Goal: Task Accomplishment & Management: Complete application form

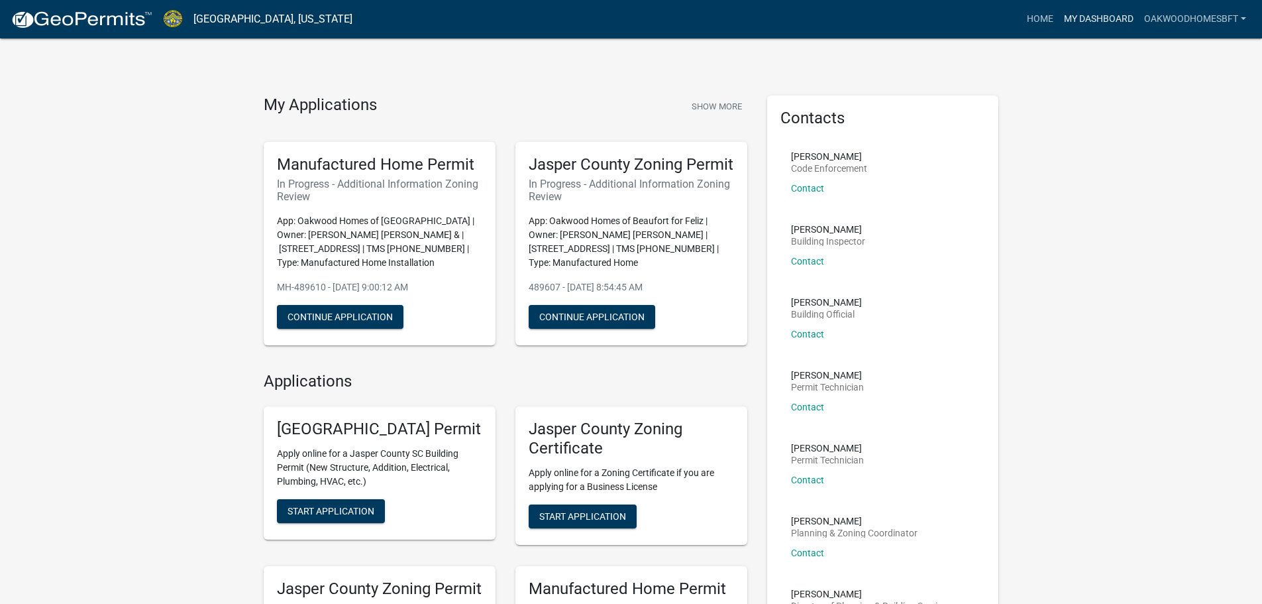
click at [1099, 21] on link "My Dashboard" at bounding box center [1099, 19] width 80 height 25
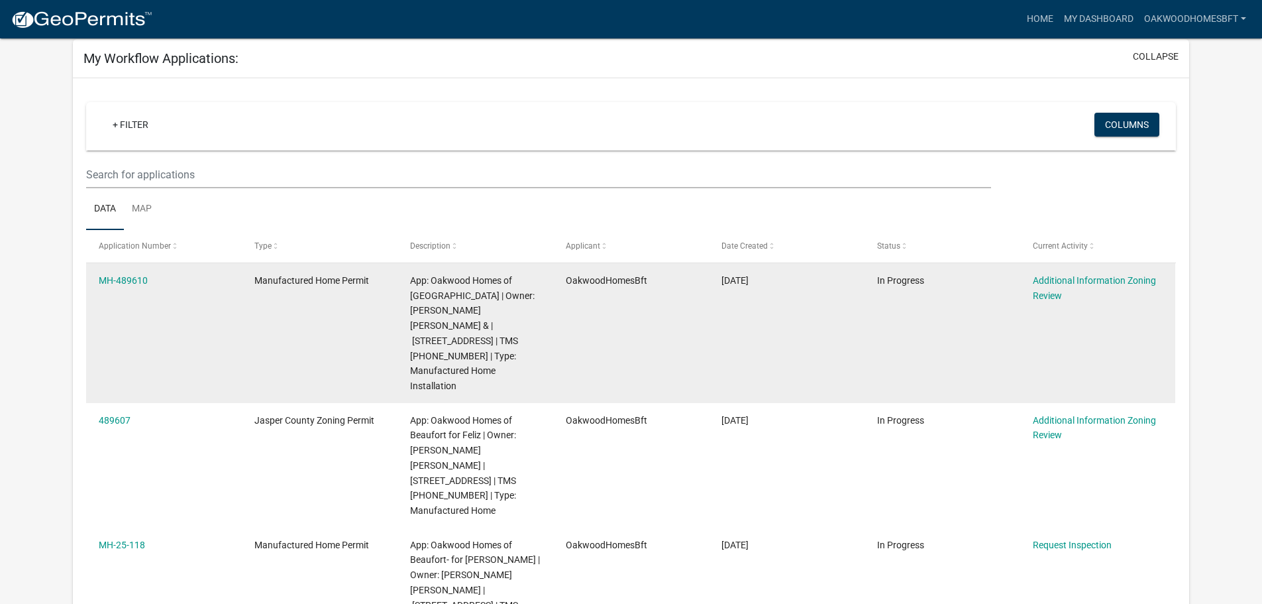
scroll to position [199, 0]
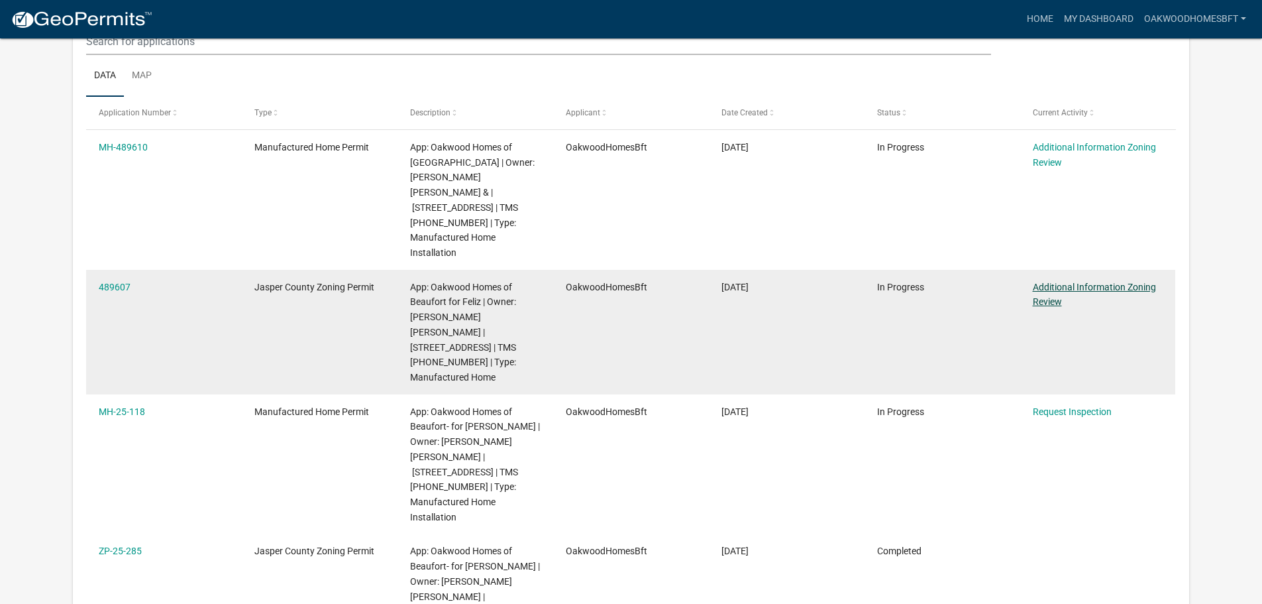
click at [1059, 282] on link "Additional Information Zoning Review" at bounding box center [1094, 295] width 123 height 26
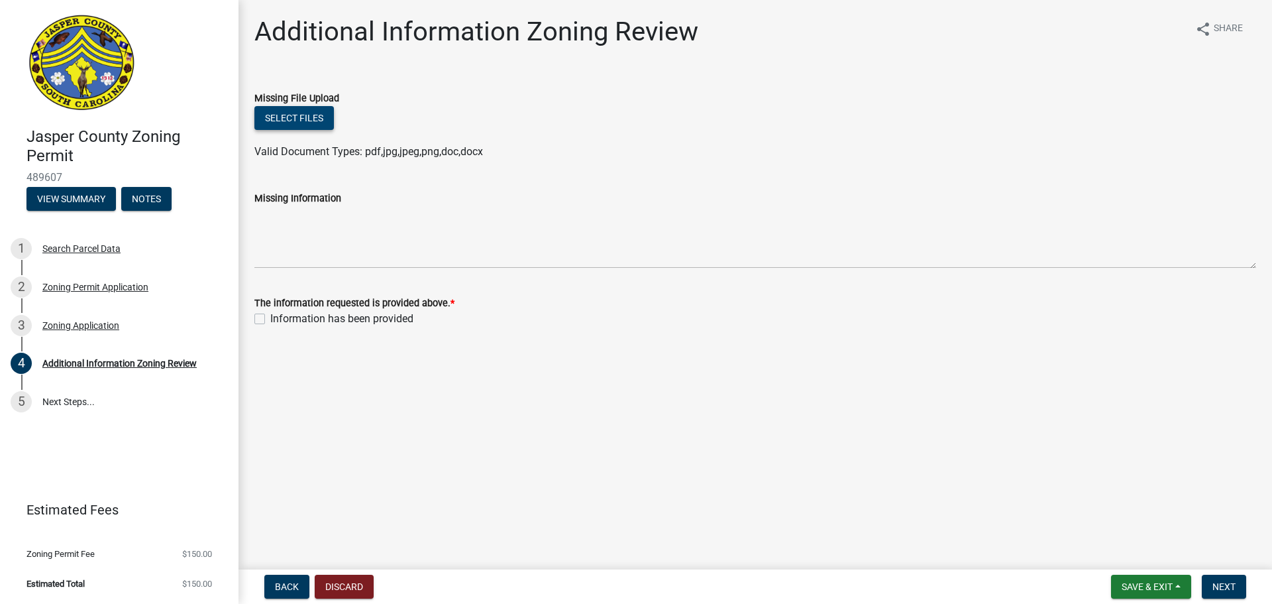
click at [288, 112] on button "Select files" at bounding box center [294, 118] width 80 height 24
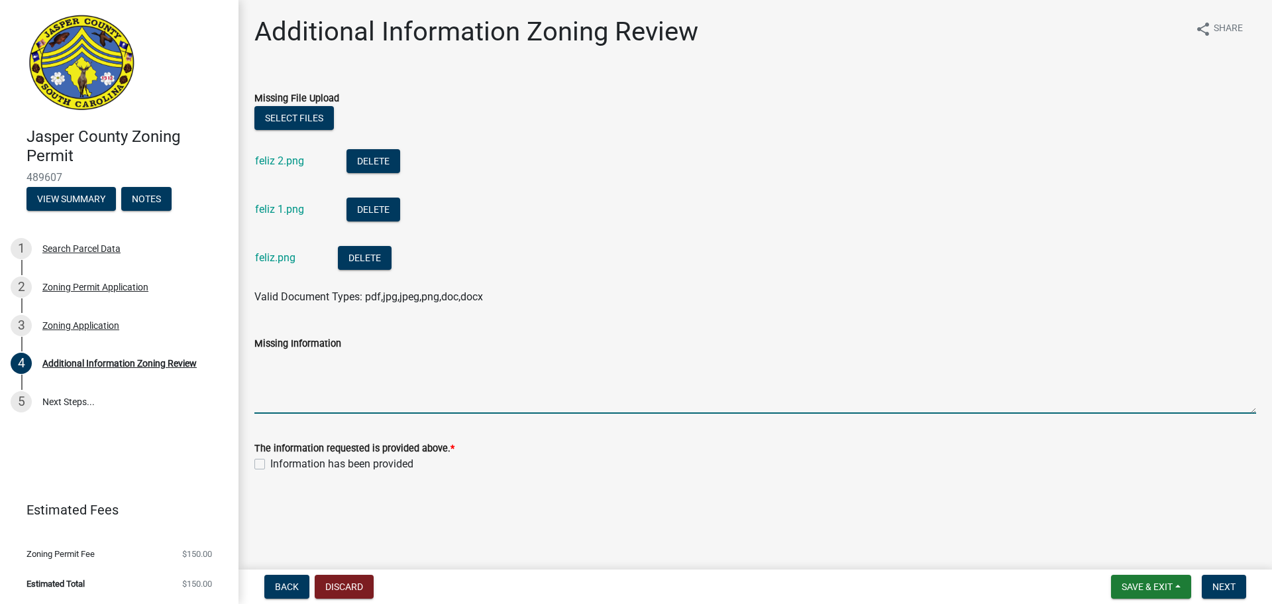
click at [590, 393] on textarea "Missing Information" at bounding box center [755, 382] width 1002 height 62
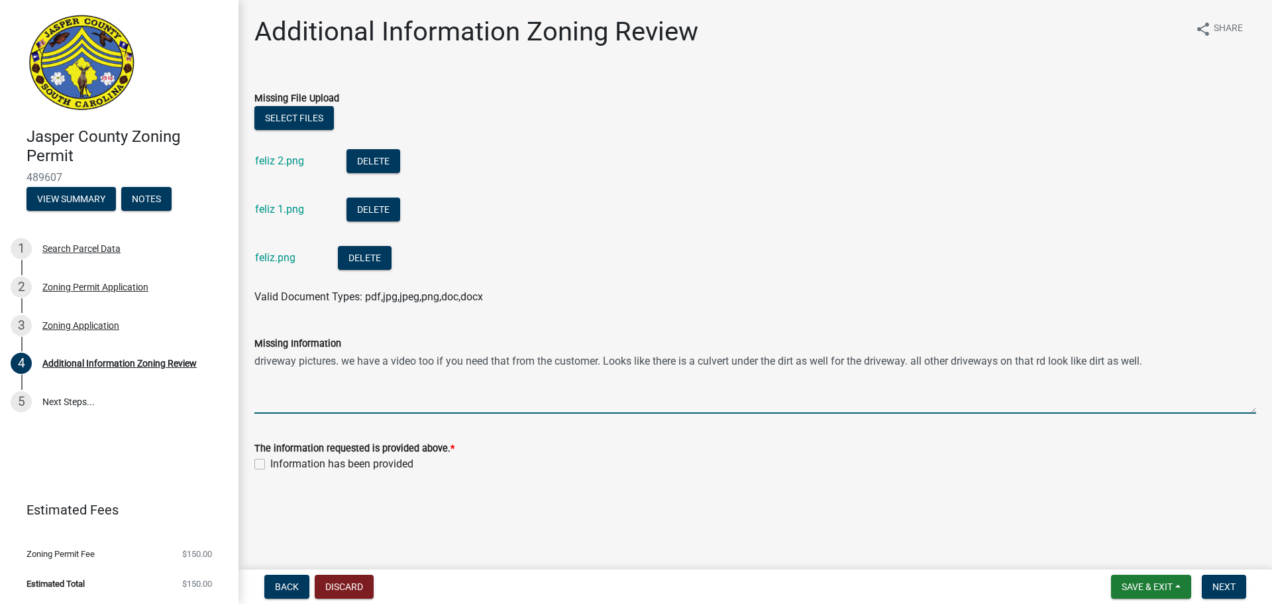
type textarea "driveway pictures. we have a video too if you need that from the customer. Look…"
click at [362, 467] on label "Information has been provided" at bounding box center [341, 464] width 143 height 16
click at [279, 465] on input "Information has been provided" at bounding box center [274, 460] width 9 height 9
checkbox input "true"
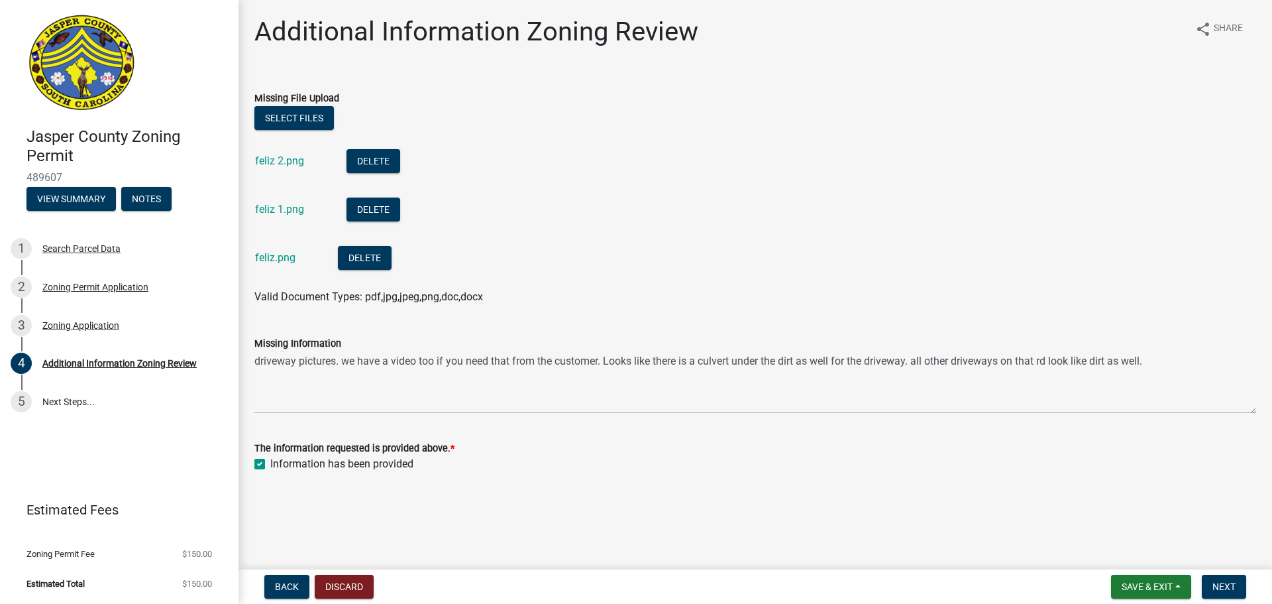
click at [1227, 569] on nav "Back Discard Save & Exit Save Save & Exit Next" at bounding box center [756, 586] width 1034 height 34
click at [1229, 583] on span "Next" at bounding box center [1224, 586] width 23 height 11
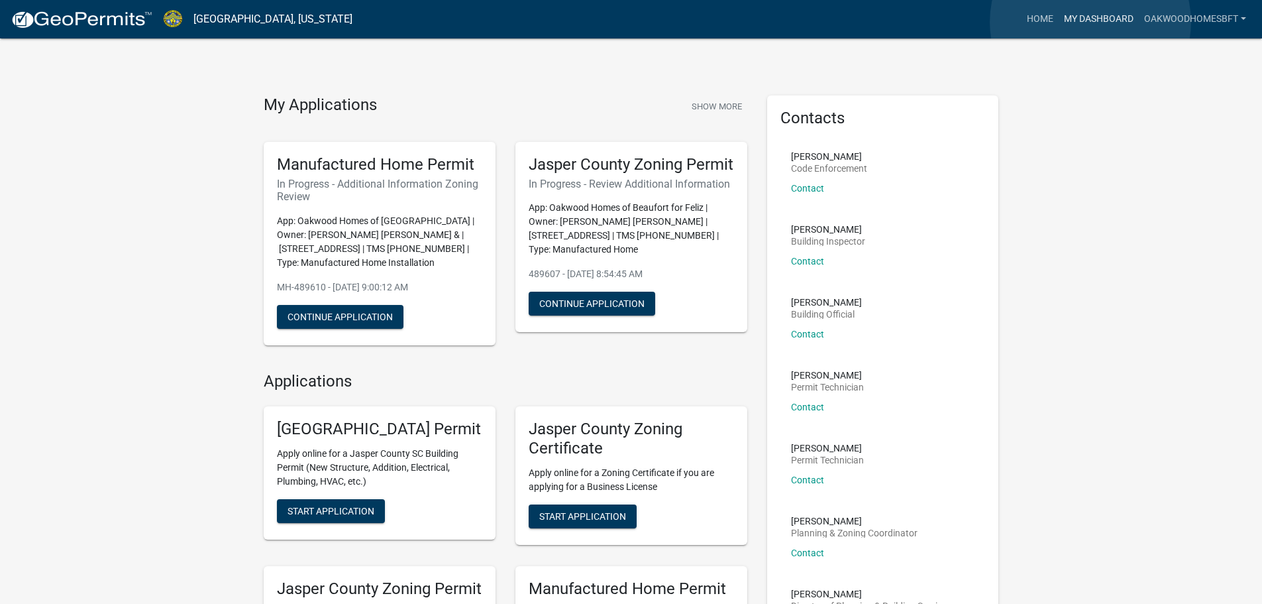
click at [1091, 22] on link "My Dashboard" at bounding box center [1099, 19] width 80 height 25
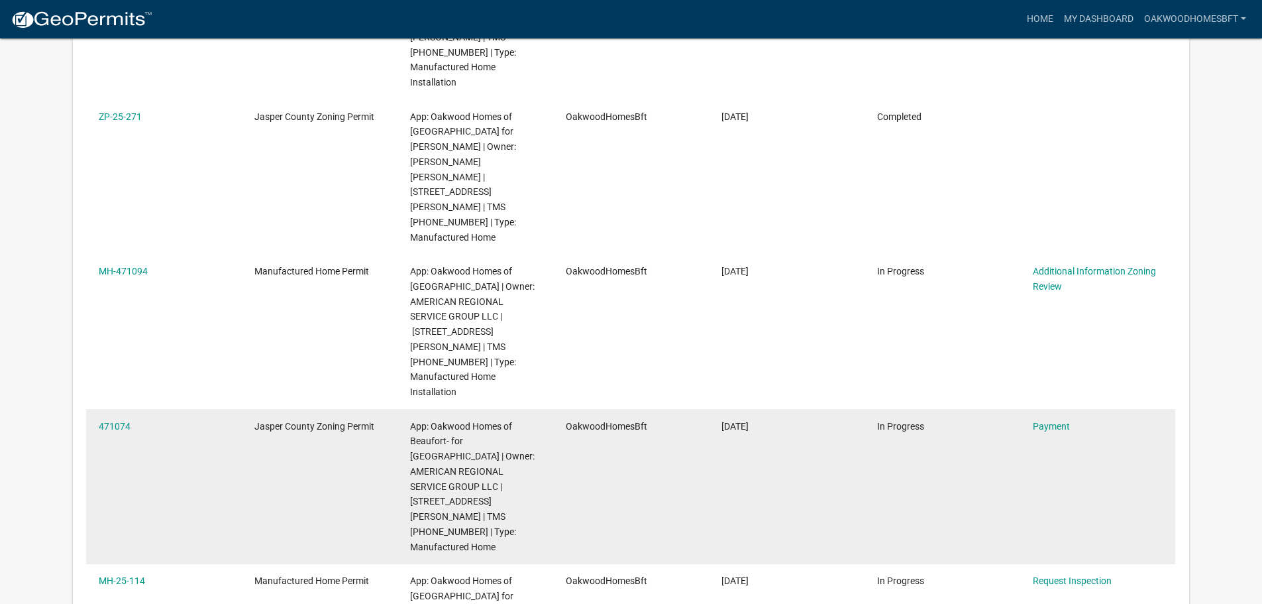
scroll to position [795, 0]
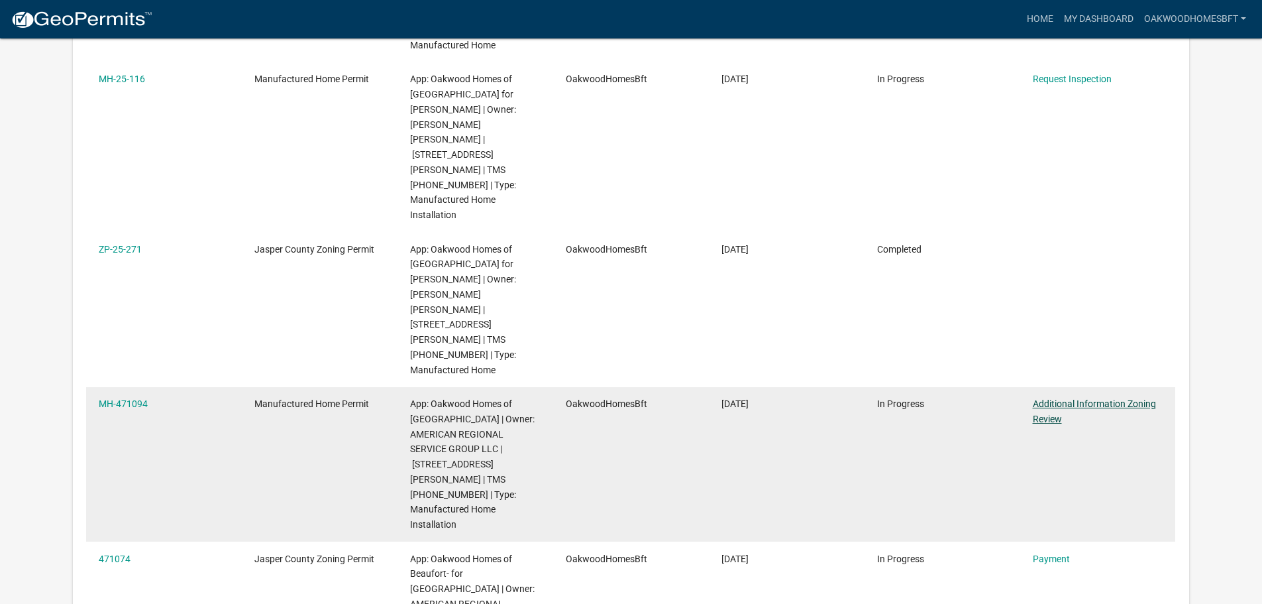
click at [1113, 398] on link "Additional Information Zoning Review" at bounding box center [1094, 411] width 123 height 26
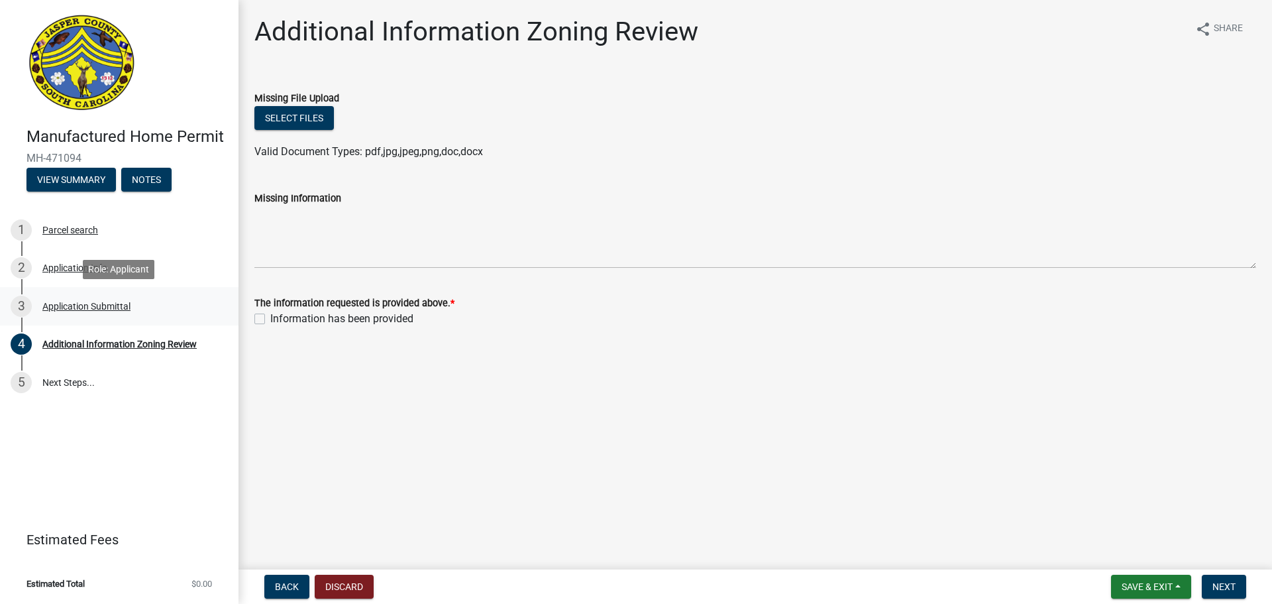
click at [105, 307] on div "Application Submittal" at bounding box center [86, 306] width 88 height 9
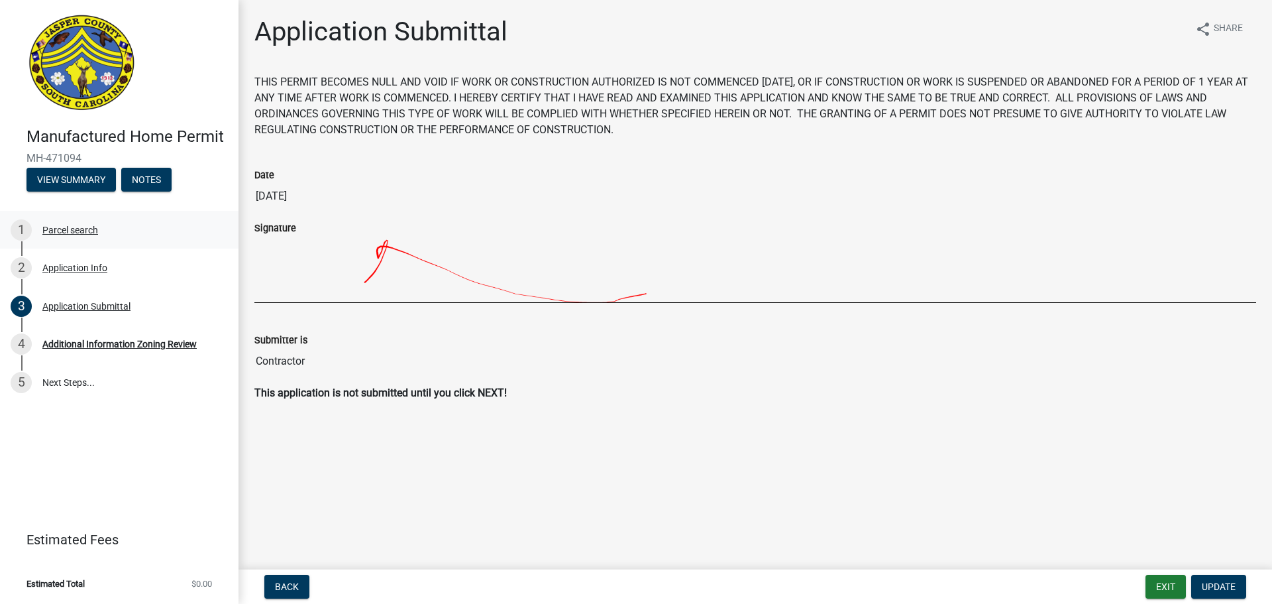
click at [113, 236] on div "1 Parcel search" at bounding box center [114, 229] width 207 height 21
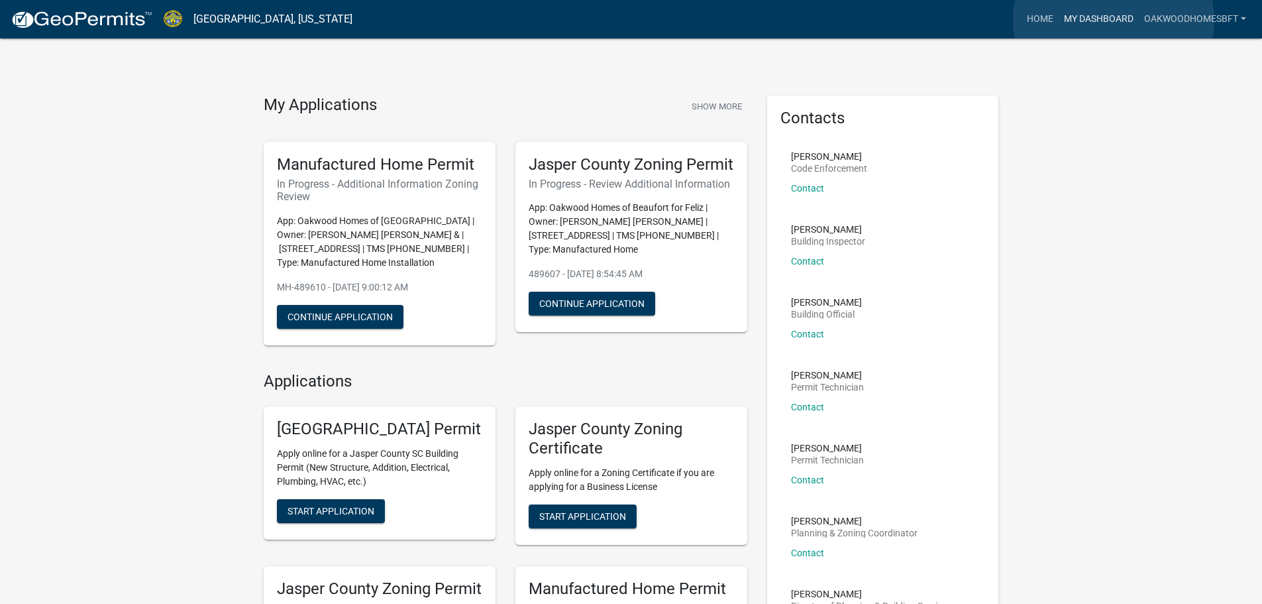
click at [1114, 20] on link "My Dashboard" at bounding box center [1099, 19] width 80 height 25
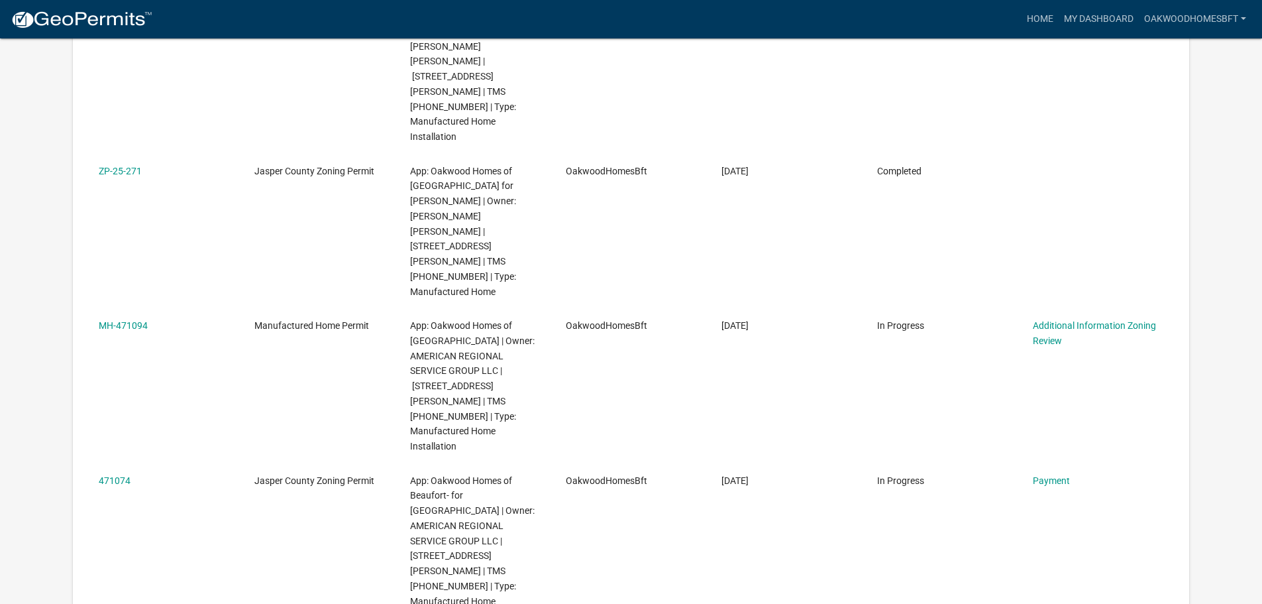
scroll to position [1060, 0]
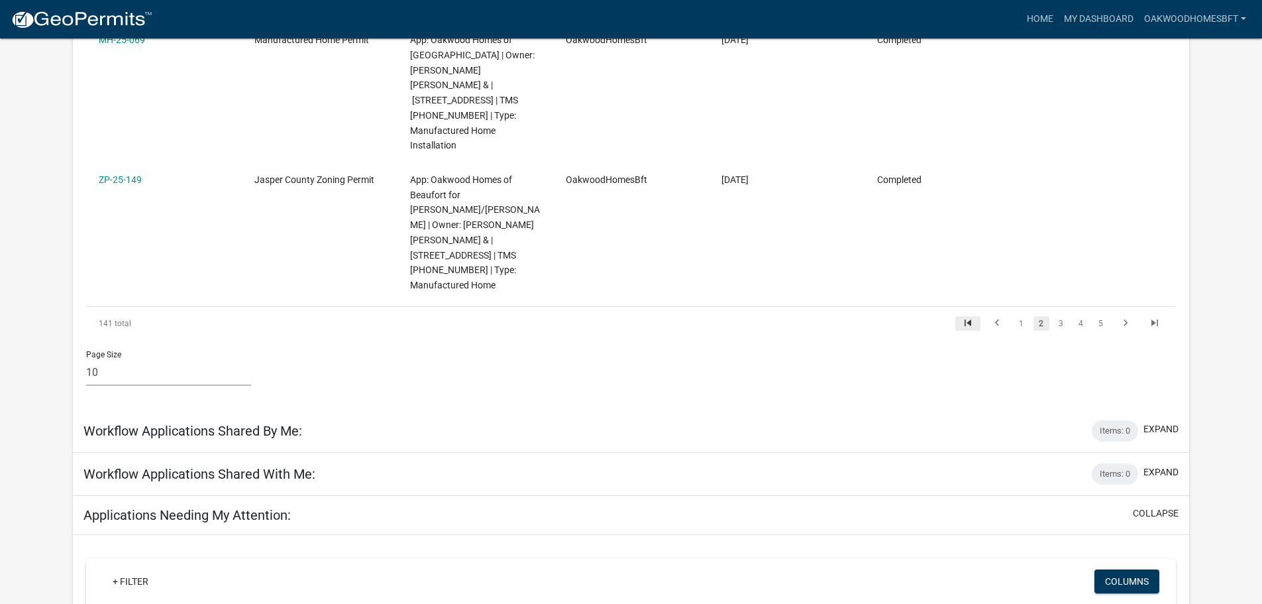
scroll to position [1259, 0]
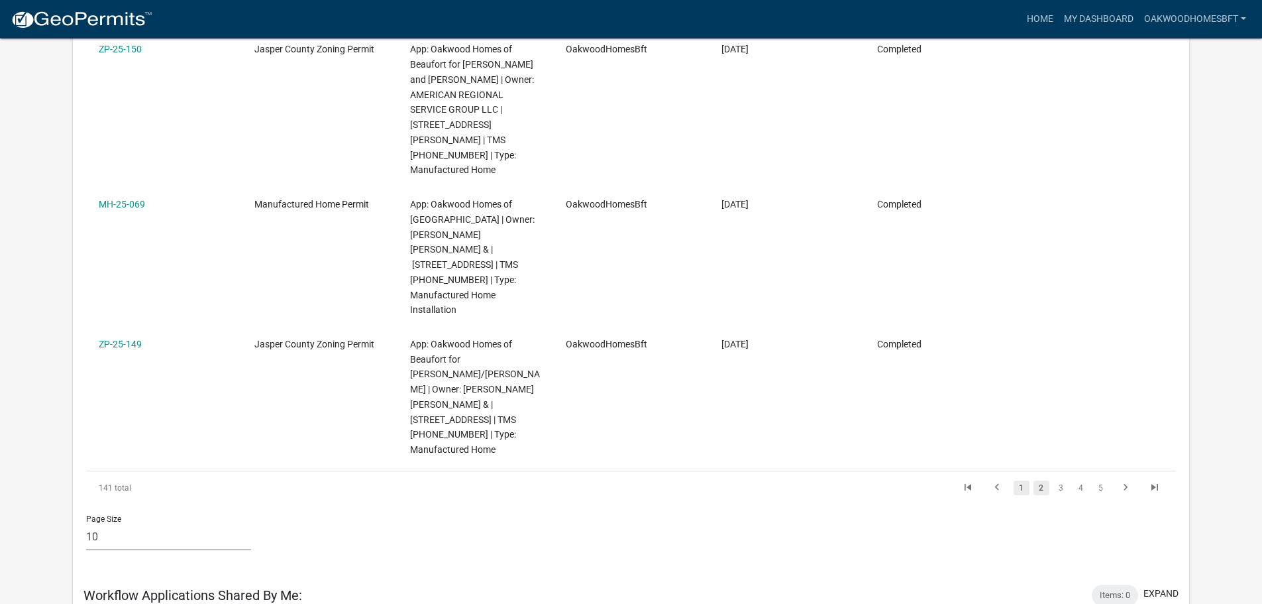
click at [1023, 480] on link "1" at bounding box center [1022, 487] width 16 height 15
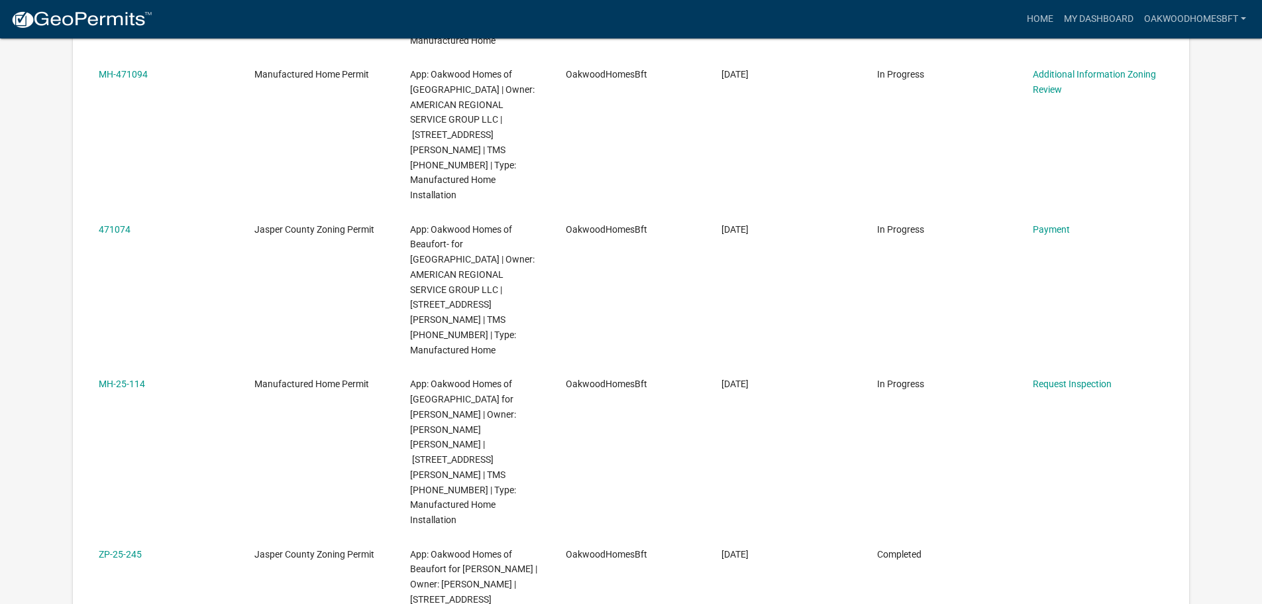
scroll to position [1127, 0]
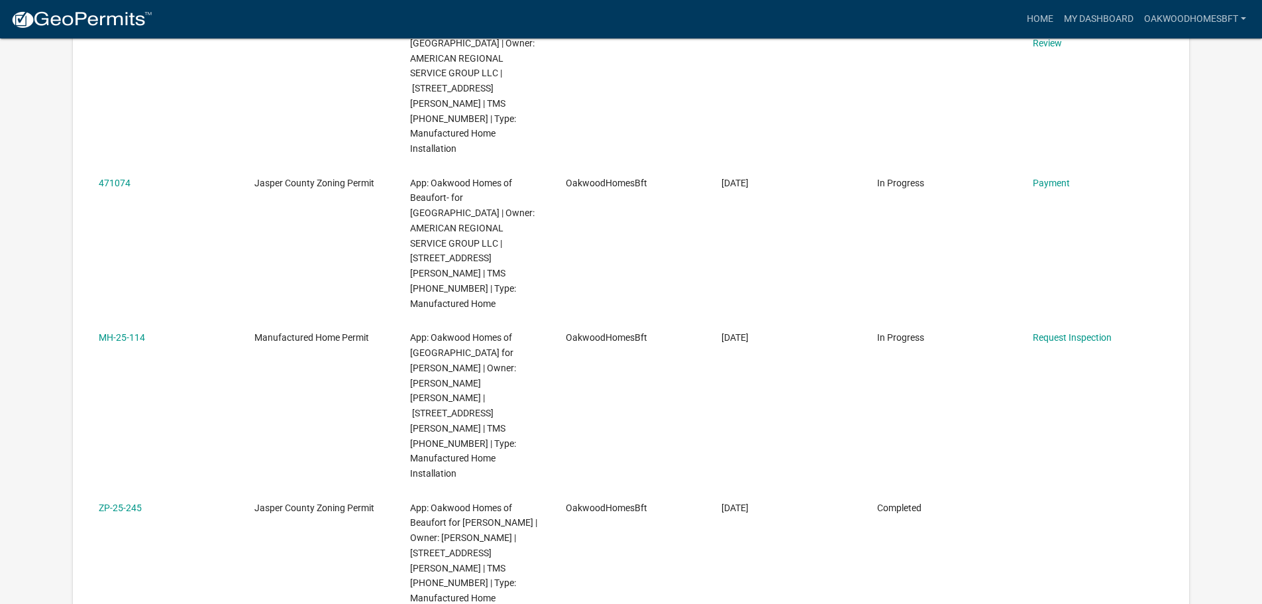
scroll to position [1193, 0]
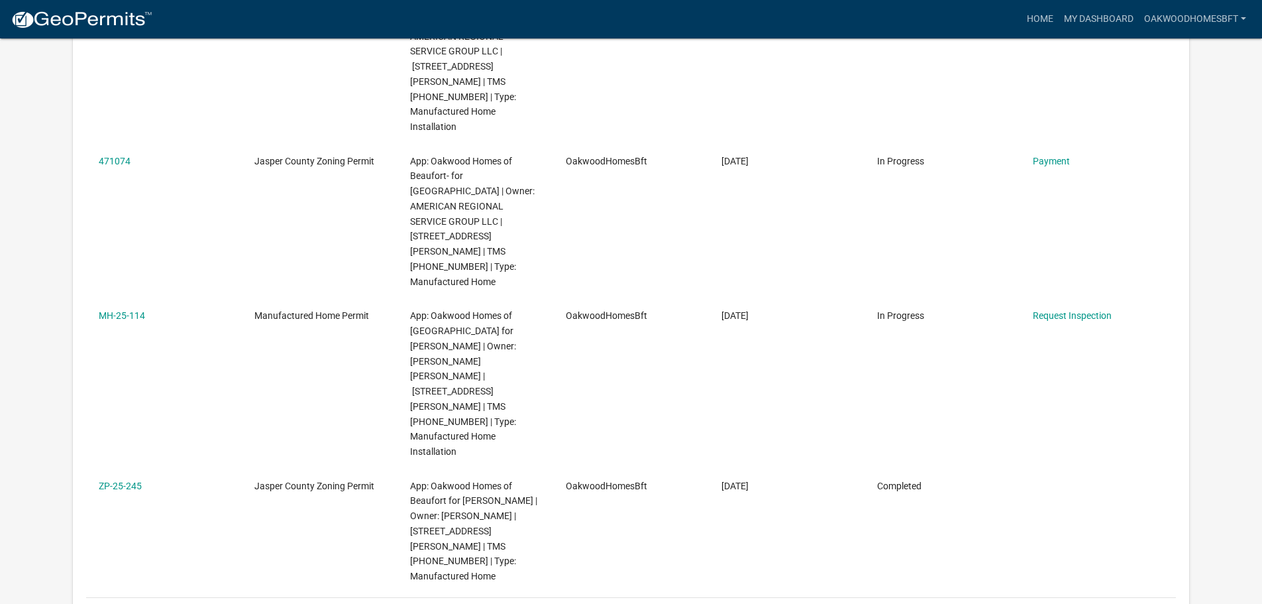
click at [1057, 603] on link "3" at bounding box center [1062, 614] width 16 height 15
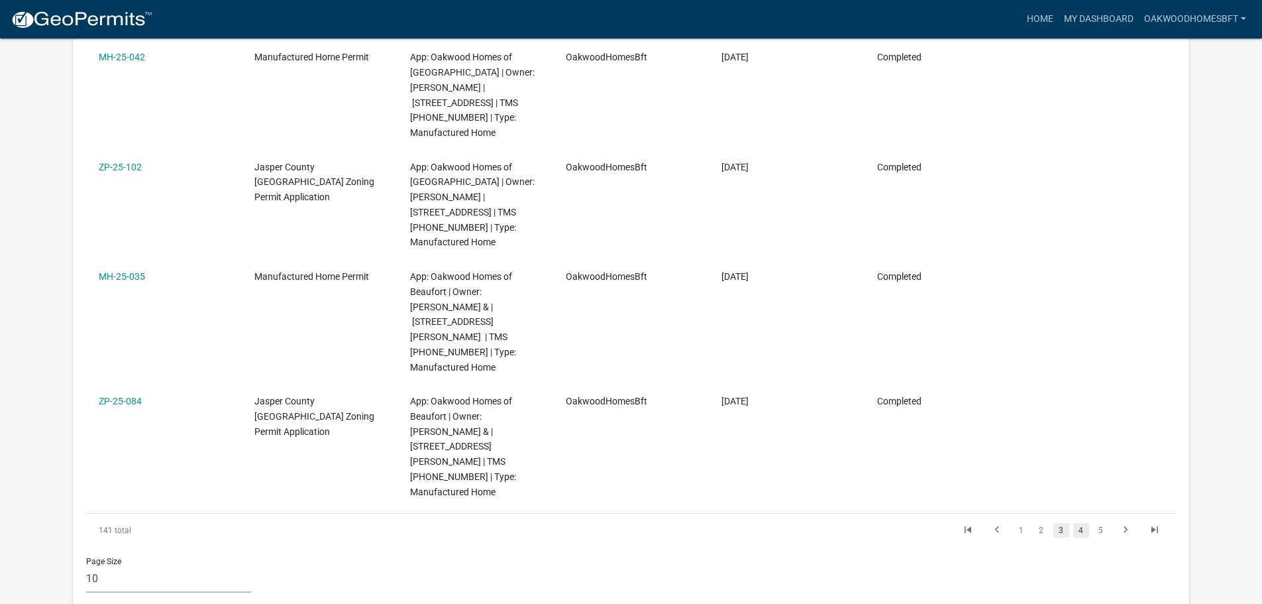
click at [1085, 523] on link "4" at bounding box center [1082, 530] width 16 height 15
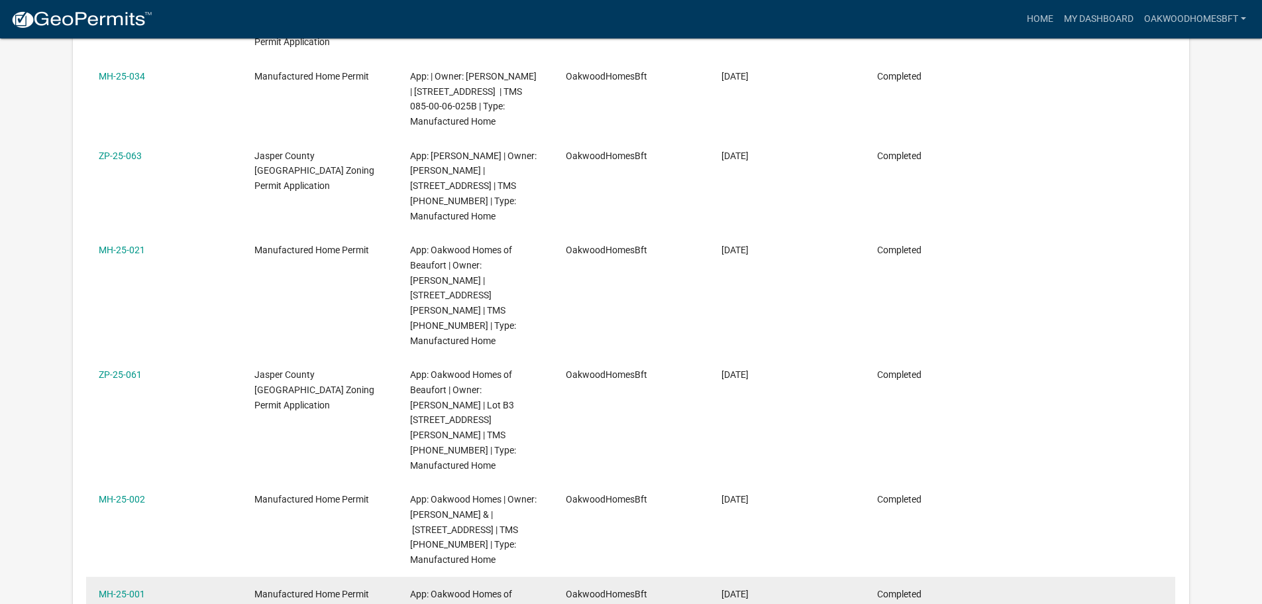
scroll to position [3, 0]
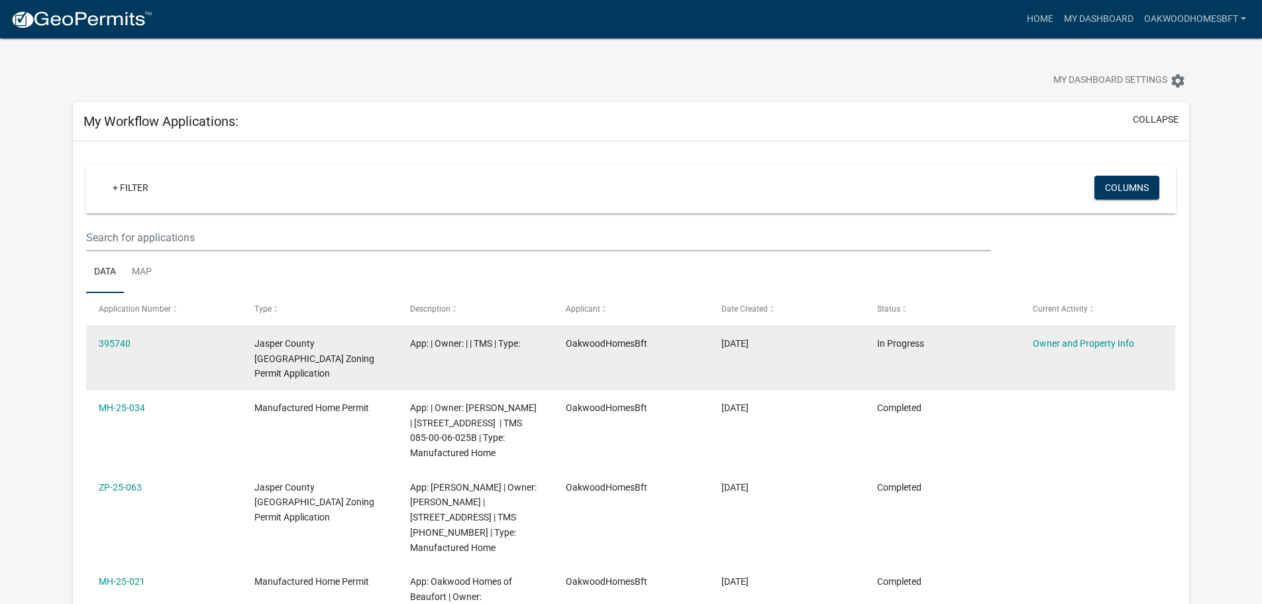
click at [270, 332] on datatable-body-cell "Jasper County SC Zoning Permit Application" at bounding box center [320, 358] width 156 height 64
click at [121, 342] on link "395740" at bounding box center [115, 343] width 32 height 11
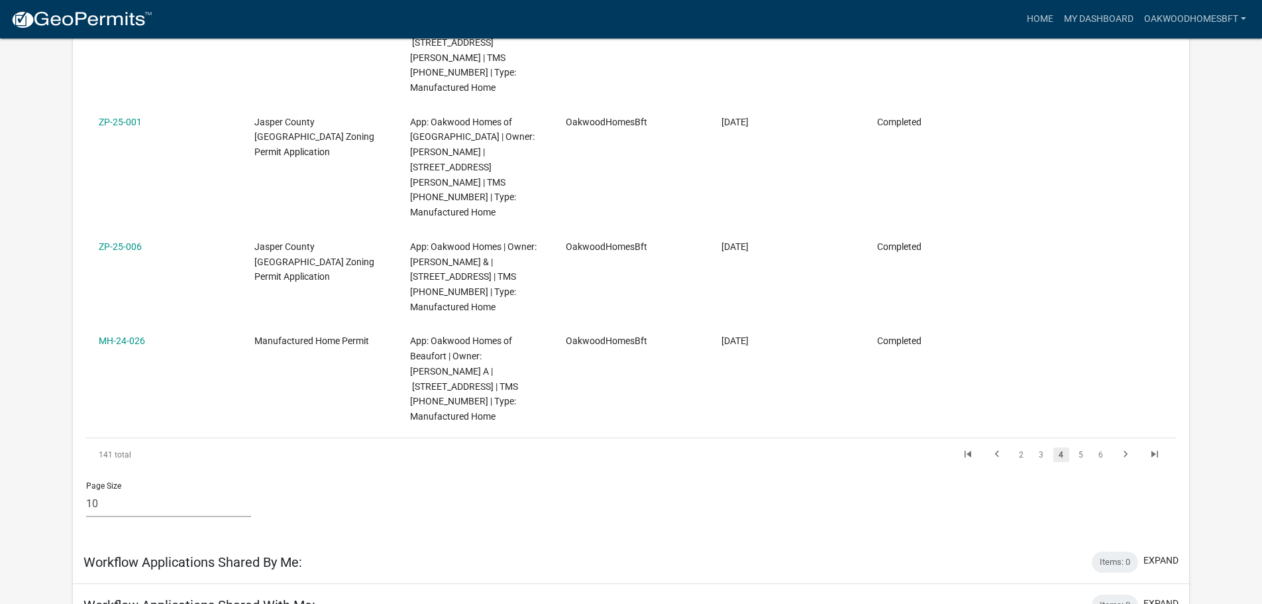
scroll to position [1127, 0]
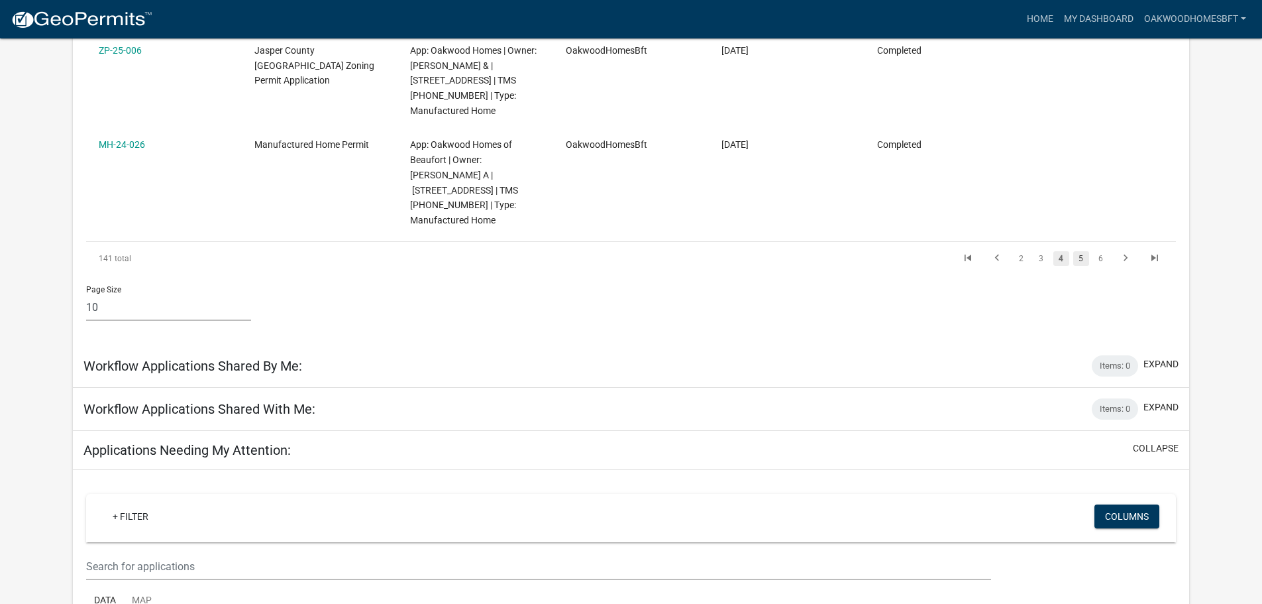
click at [1079, 251] on link "5" at bounding box center [1082, 258] width 16 height 15
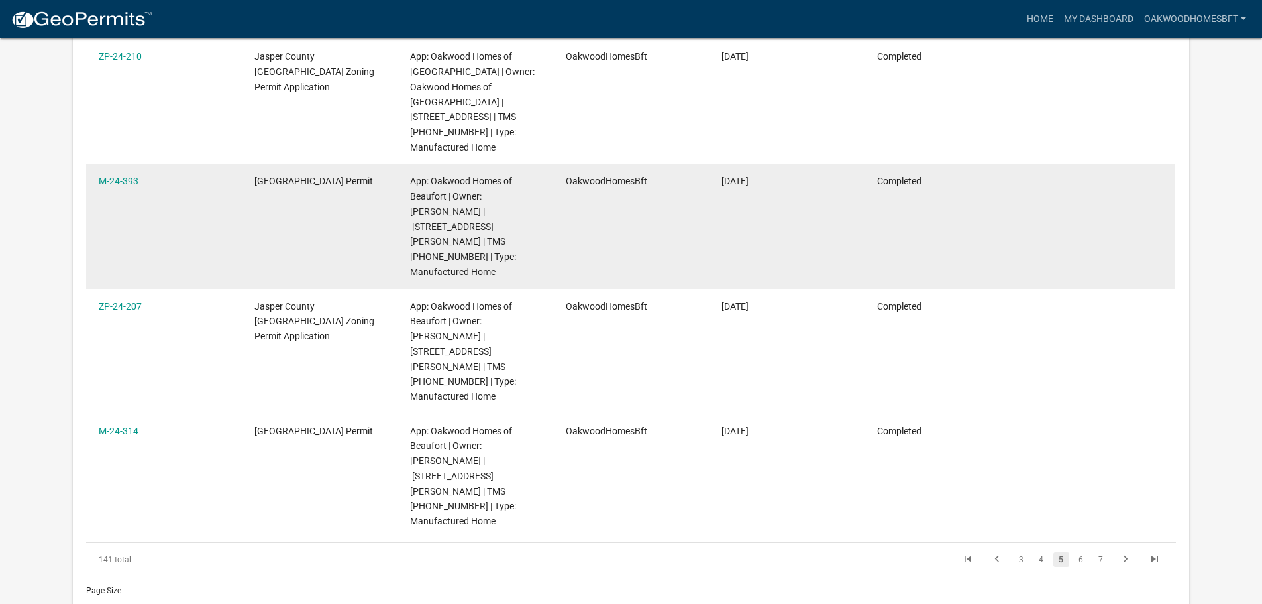
scroll to position [1127, 0]
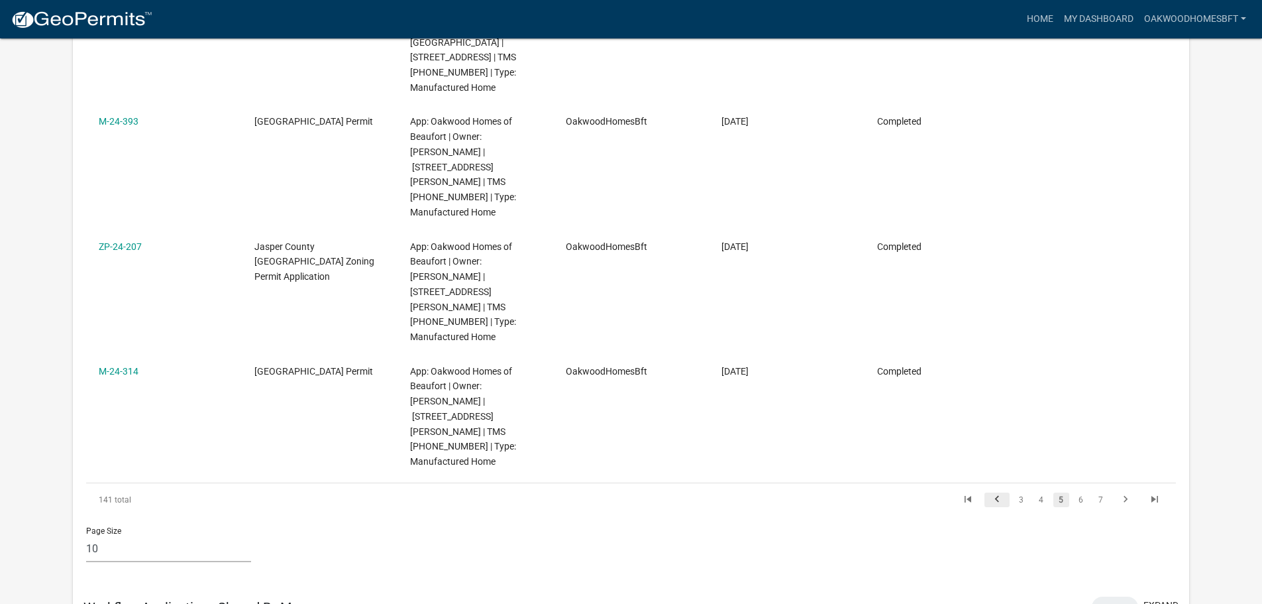
click at [1006, 492] on link "go to previous page" at bounding box center [997, 499] width 25 height 15
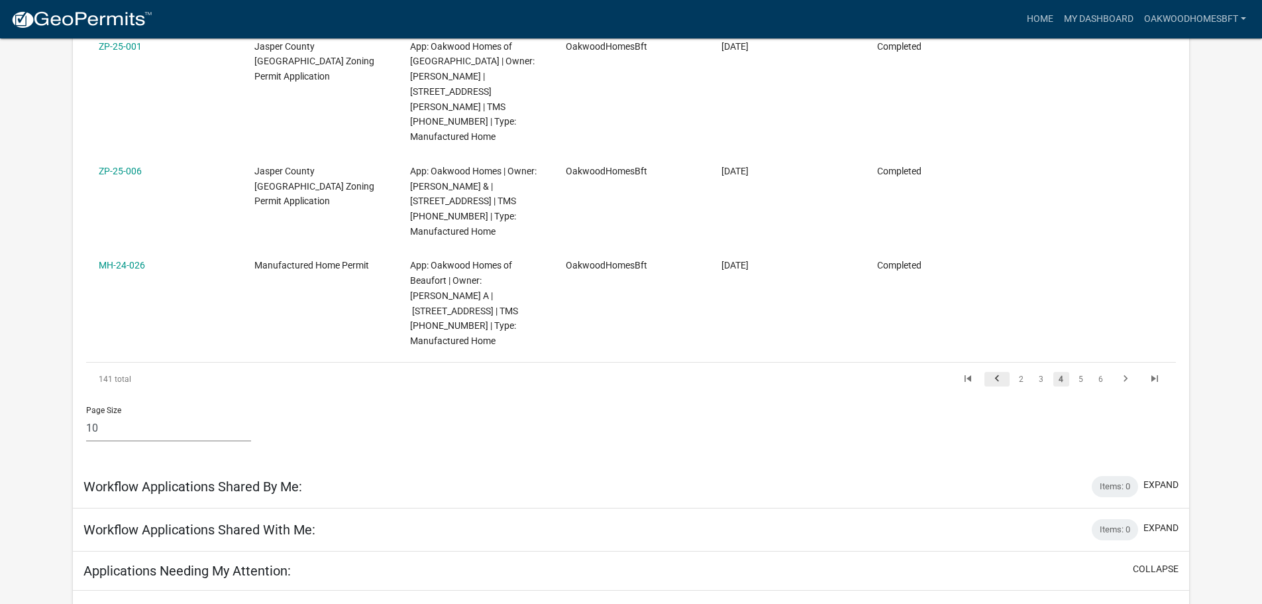
click at [1006, 372] on link "go to previous page" at bounding box center [997, 379] width 25 height 15
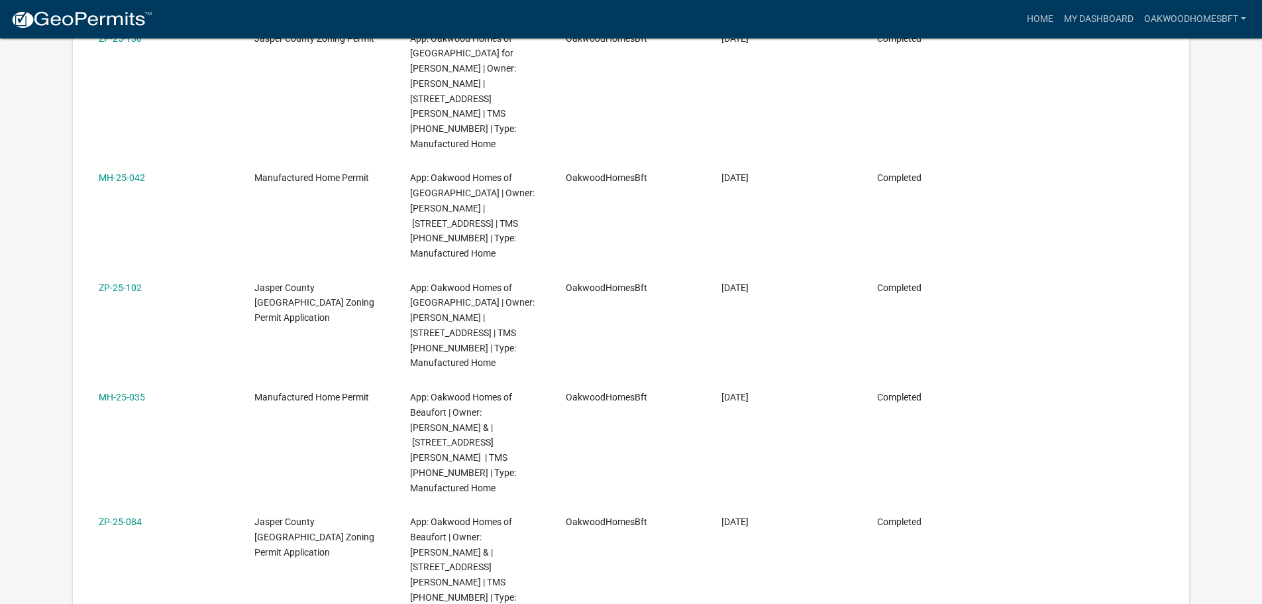
scroll to position [1202, 0]
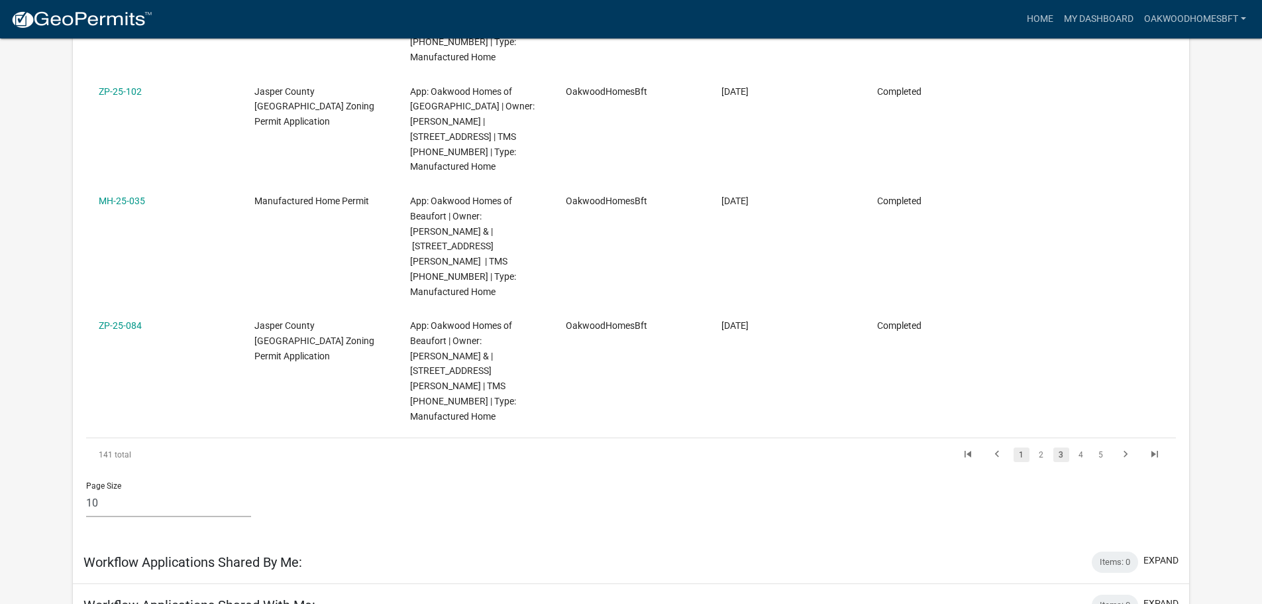
click at [1019, 447] on link "1" at bounding box center [1022, 454] width 16 height 15
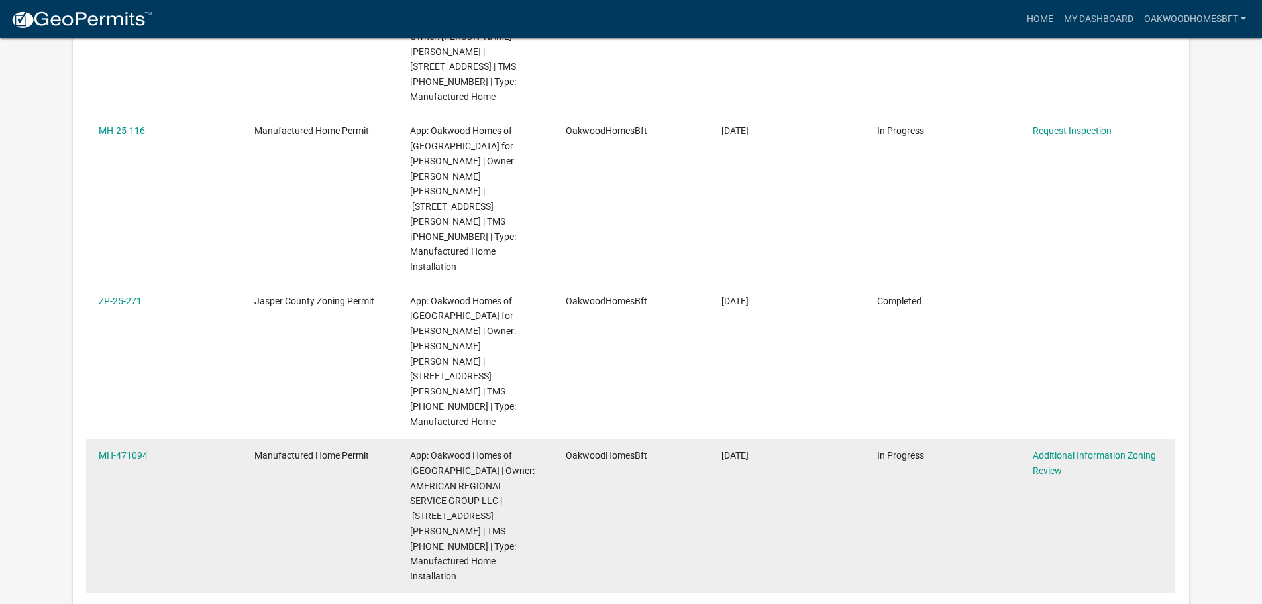
scroll to position [738, 0]
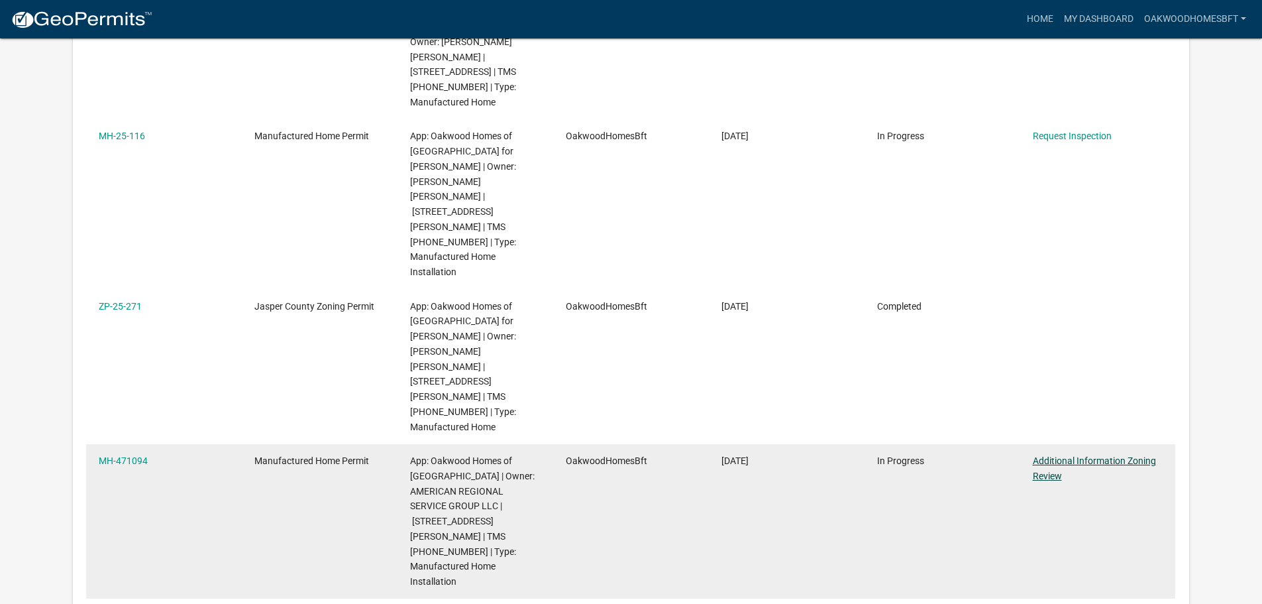
click at [1117, 455] on link "Additional Information Zoning Review" at bounding box center [1094, 468] width 123 height 26
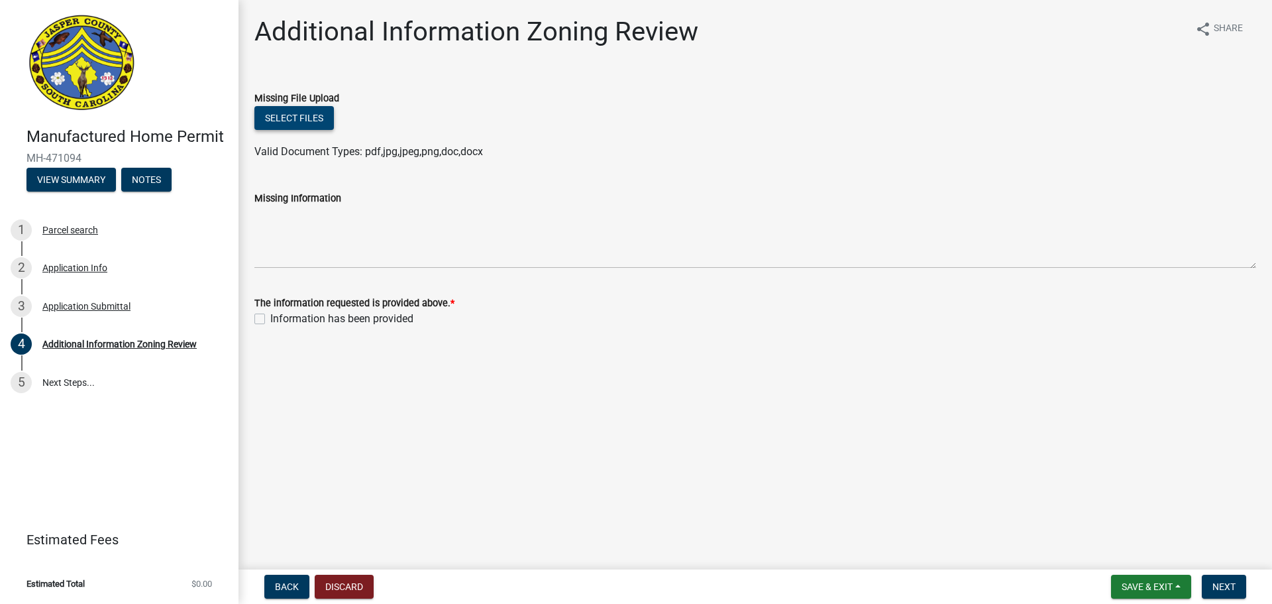
click at [320, 110] on button "Select files" at bounding box center [294, 118] width 80 height 24
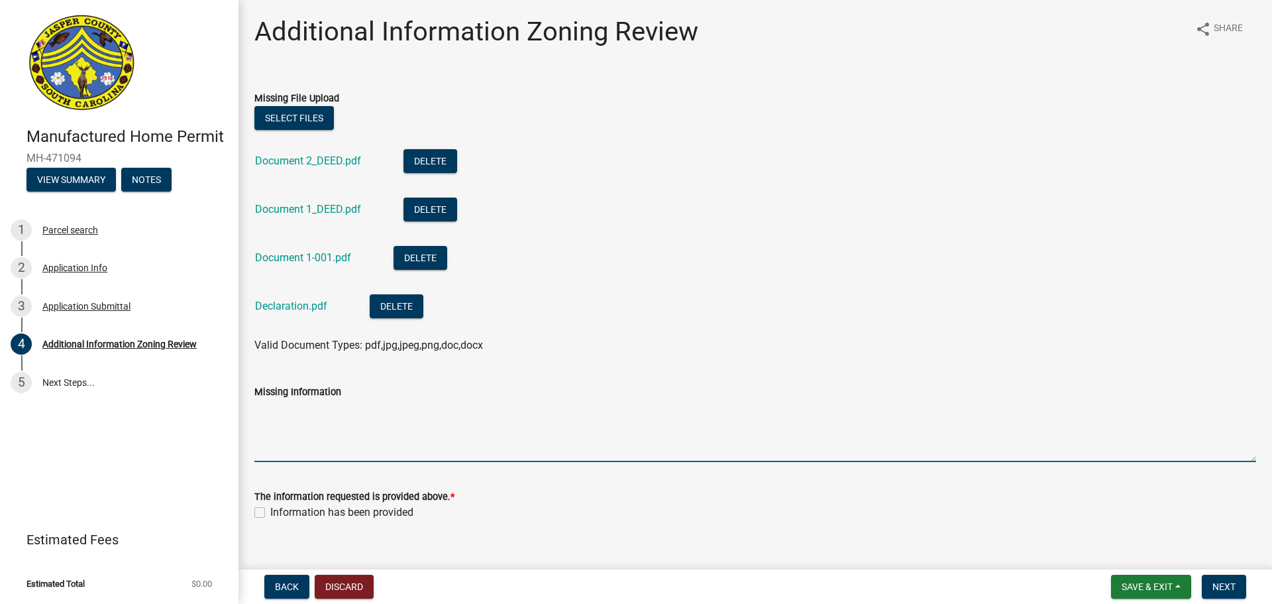
click at [577, 445] on textarea "Missing Information" at bounding box center [755, 431] width 1002 height 62
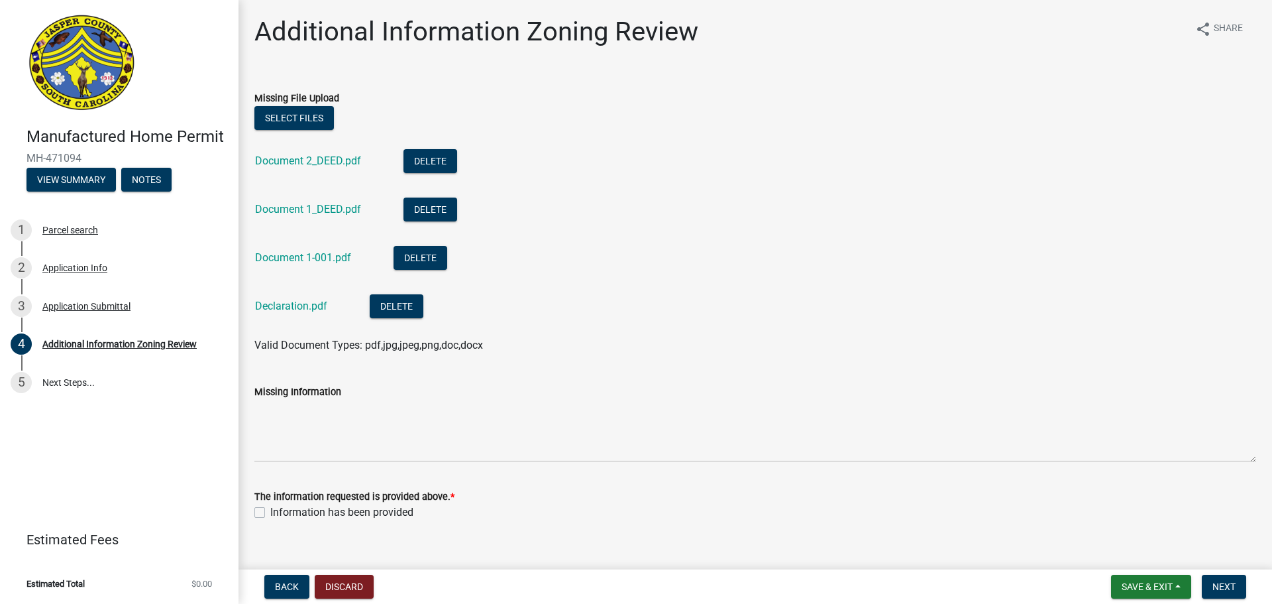
click at [394, 508] on label "Information has been provided" at bounding box center [341, 512] width 143 height 16
click at [279, 508] on input "Information has been provided" at bounding box center [274, 508] width 9 height 9
checkbox input "true"
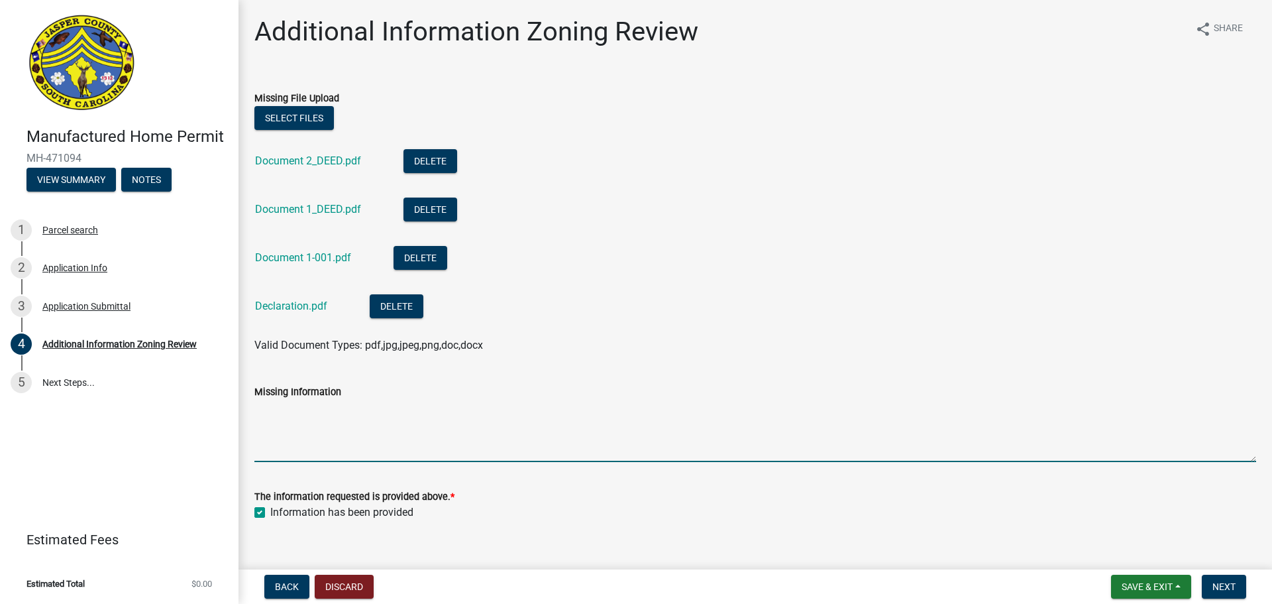
click at [380, 441] on textarea "Missing Information" at bounding box center [755, 431] width 1002 height 62
click at [333, 213] on link "Document 1_DEED.pdf" at bounding box center [308, 209] width 106 height 13
click at [488, 434] on textarea "Missing Information" at bounding box center [755, 431] width 1002 height 62
type textarea "deeds 4"
click at [1232, 584] on span "Next" at bounding box center [1224, 586] width 23 height 11
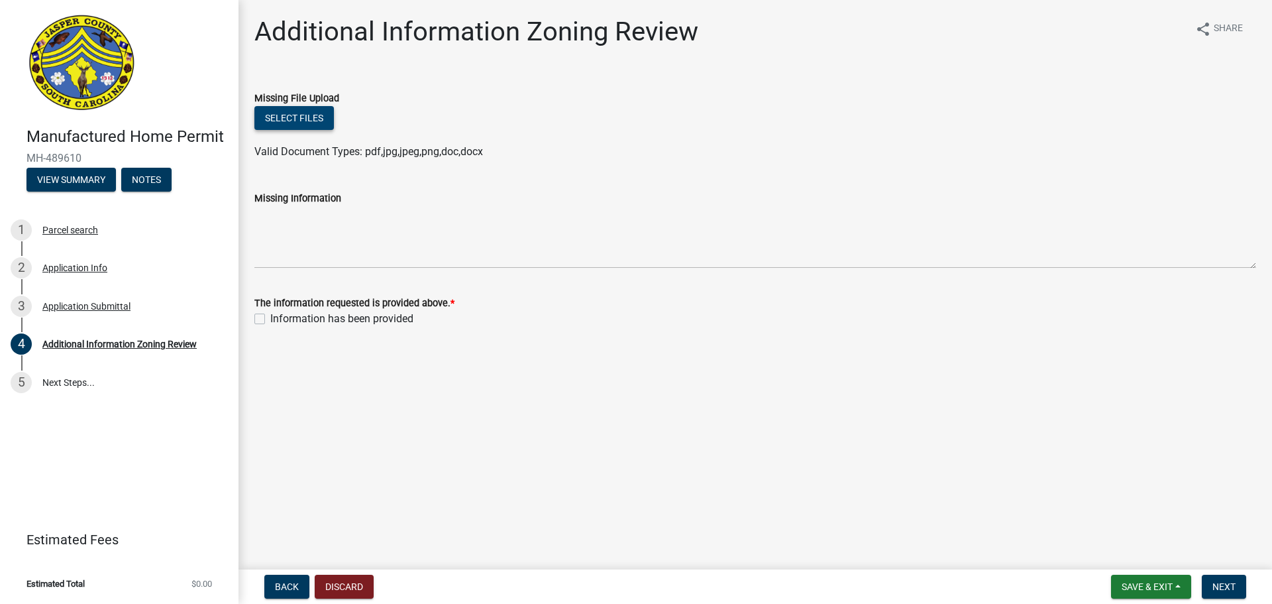
click at [286, 120] on button "Select files" at bounding box center [294, 118] width 80 height 24
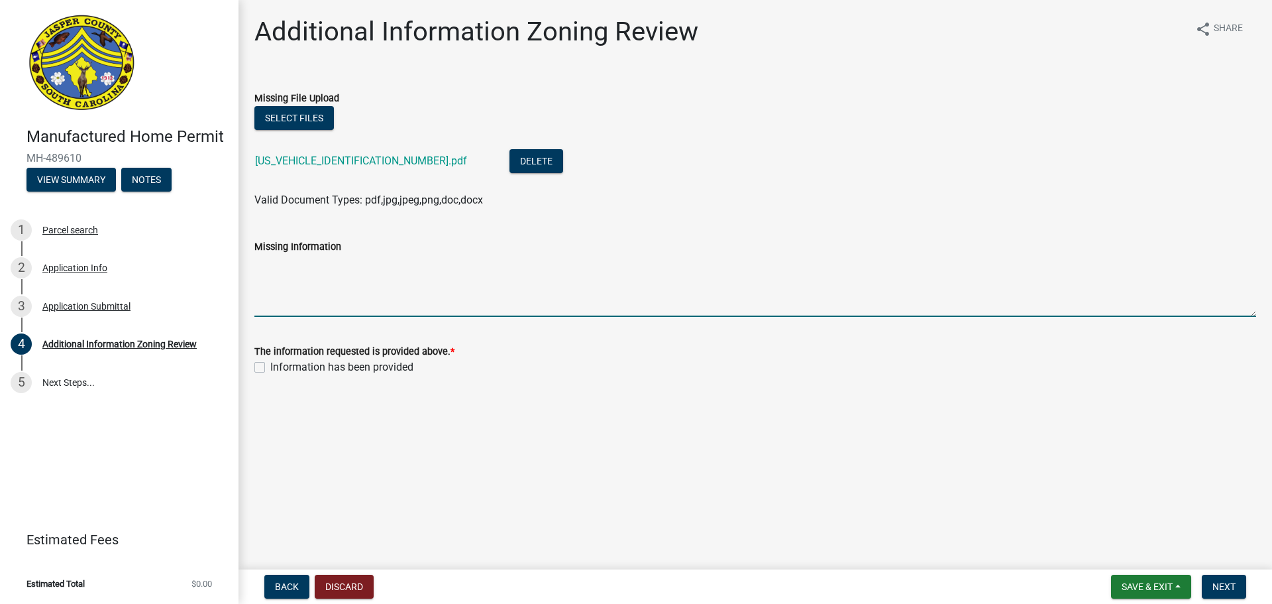
click at [499, 287] on textarea "Missing Information" at bounding box center [755, 285] width 1002 height 62
click at [294, 116] on button "Select files" at bounding box center [294, 118] width 80 height 24
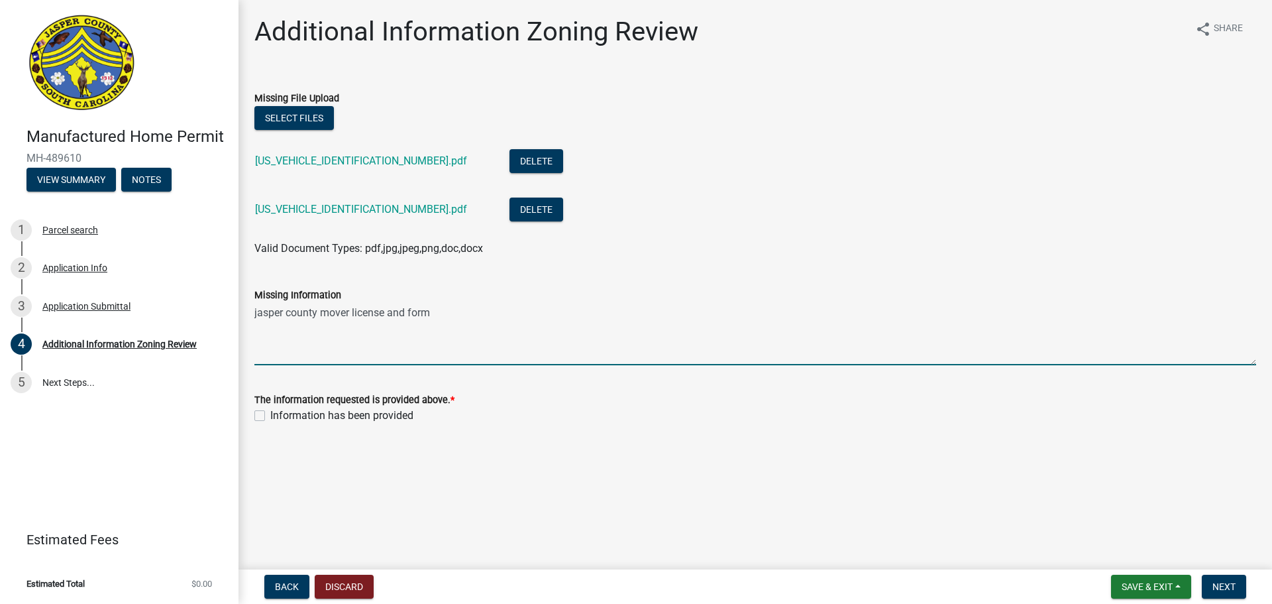
click at [484, 309] on textarea "jasper county mover license and form" at bounding box center [755, 334] width 1002 height 62
type textarea "jasper county mover license and form 400"
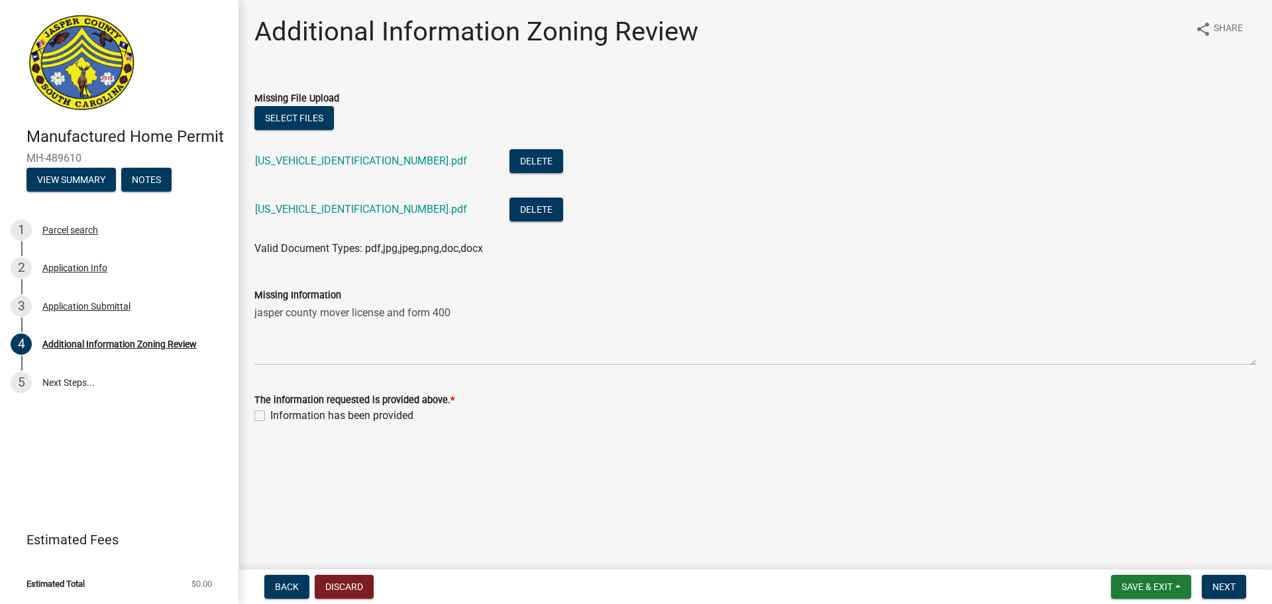
click at [377, 415] on label "Information has been provided" at bounding box center [341, 416] width 143 height 16
click at [279, 415] on input "Information has been provided" at bounding box center [274, 412] width 9 height 9
checkbox input "true"
click at [1243, 576] on button "Next" at bounding box center [1224, 587] width 44 height 24
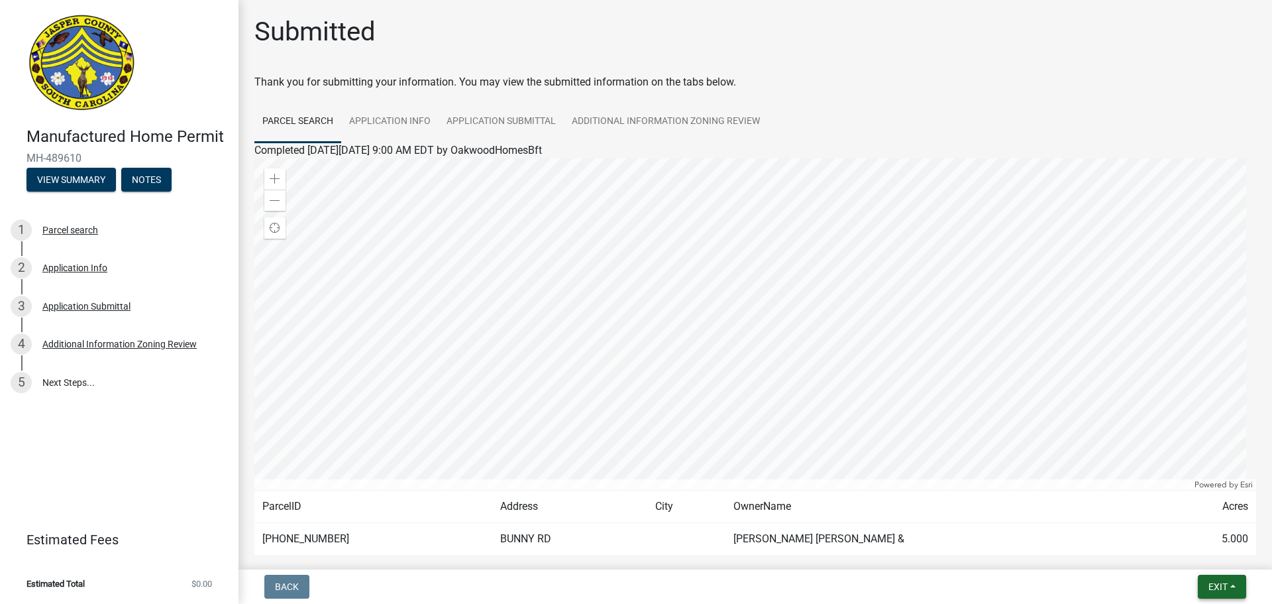
click at [1231, 587] on button "Exit" at bounding box center [1222, 587] width 48 height 24
click at [1196, 540] on button "Save & Exit" at bounding box center [1193, 552] width 106 height 32
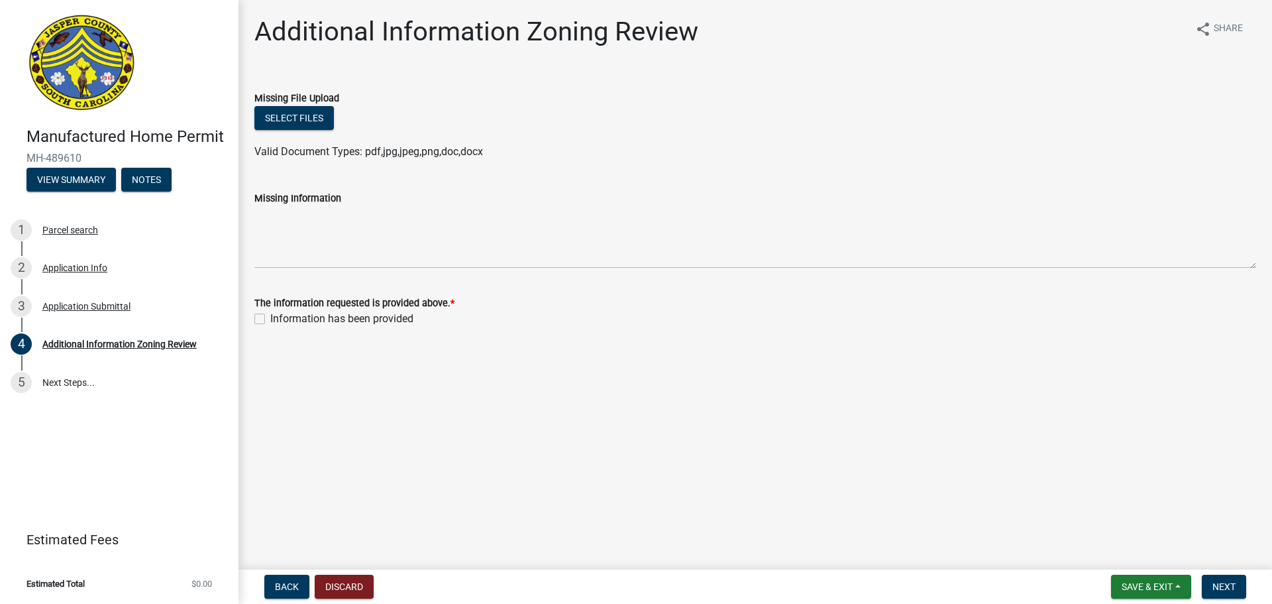
click at [252, 118] on div "Select files Valid Document Types: pdf,jpg,jpeg,png,doc,docx" at bounding box center [756, 133] width 1022 height 54
click at [280, 118] on button "Select files" at bounding box center [294, 118] width 80 height 24
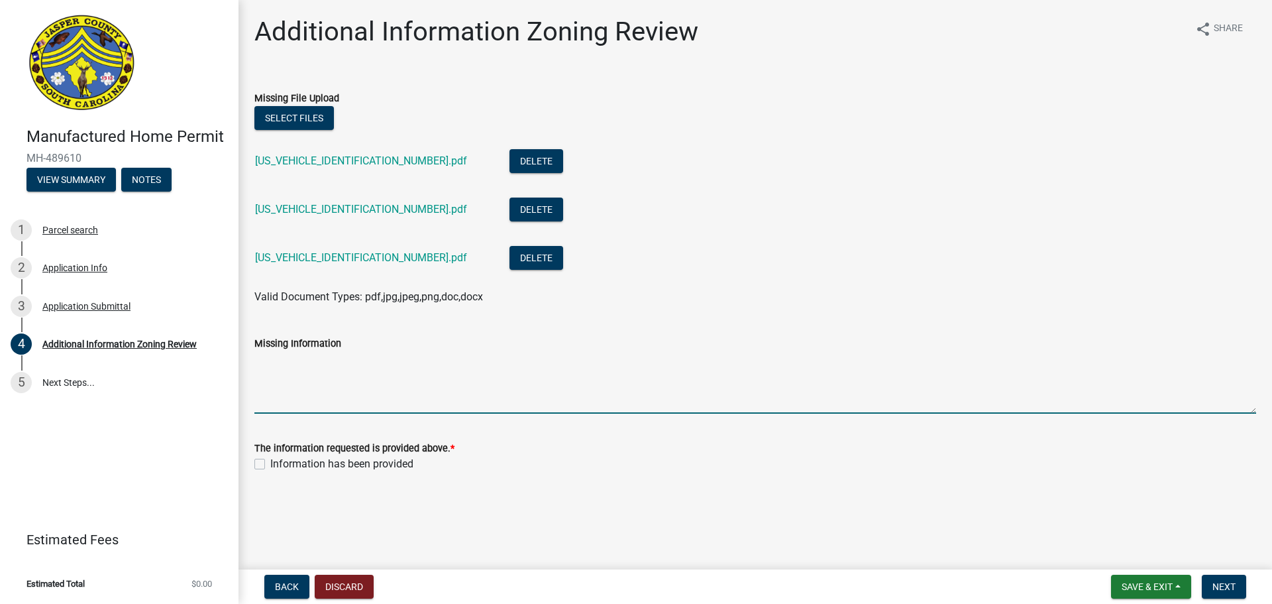
click at [380, 384] on textarea "Missing Information" at bounding box center [755, 382] width 1002 height 62
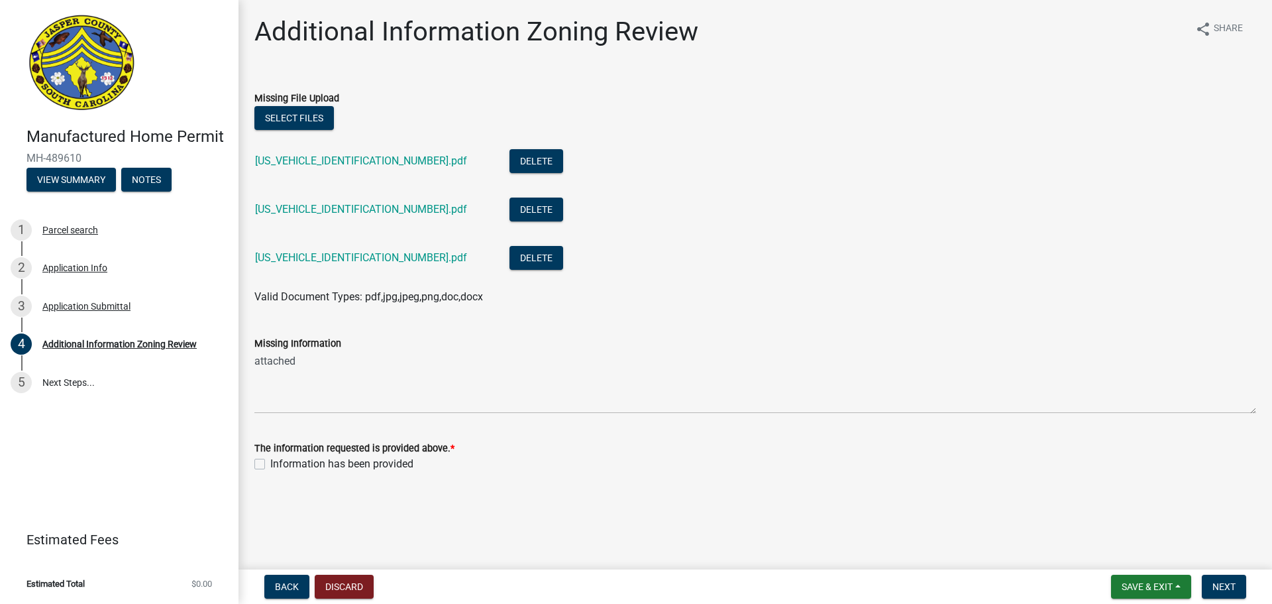
click at [339, 153] on div "[US_VEHICLE_IDENTIFICATION_NUMBER].pdf" at bounding box center [371, 162] width 233 height 27
click at [339, 155] on link "[US_VEHICLE_IDENTIFICATION_NUMBER].pdf" at bounding box center [361, 160] width 212 height 13
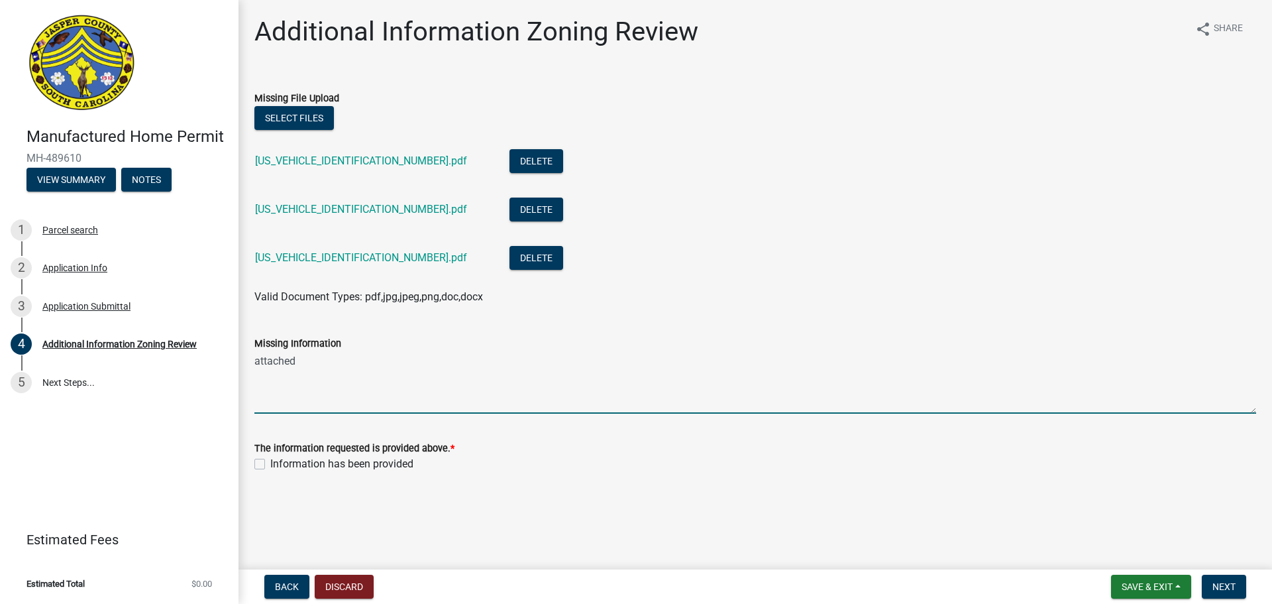
click at [441, 361] on textarea "attached" at bounding box center [755, 382] width 1002 height 62
click at [335, 210] on link "[US_VEHICLE_IDENTIFICATION_NUMBER].pdf" at bounding box center [361, 209] width 212 height 13
click at [440, 356] on textarea "attached private property agreement" at bounding box center [755, 382] width 1002 height 62
click at [353, 254] on link "[US_VEHICLE_IDENTIFICATION_NUMBER].pdf" at bounding box center [361, 257] width 212 height 13
click at [602, 360] on textarea "attached private property agreement, 911 verification form," at bounding box center [755, 382] width 1002 height 62
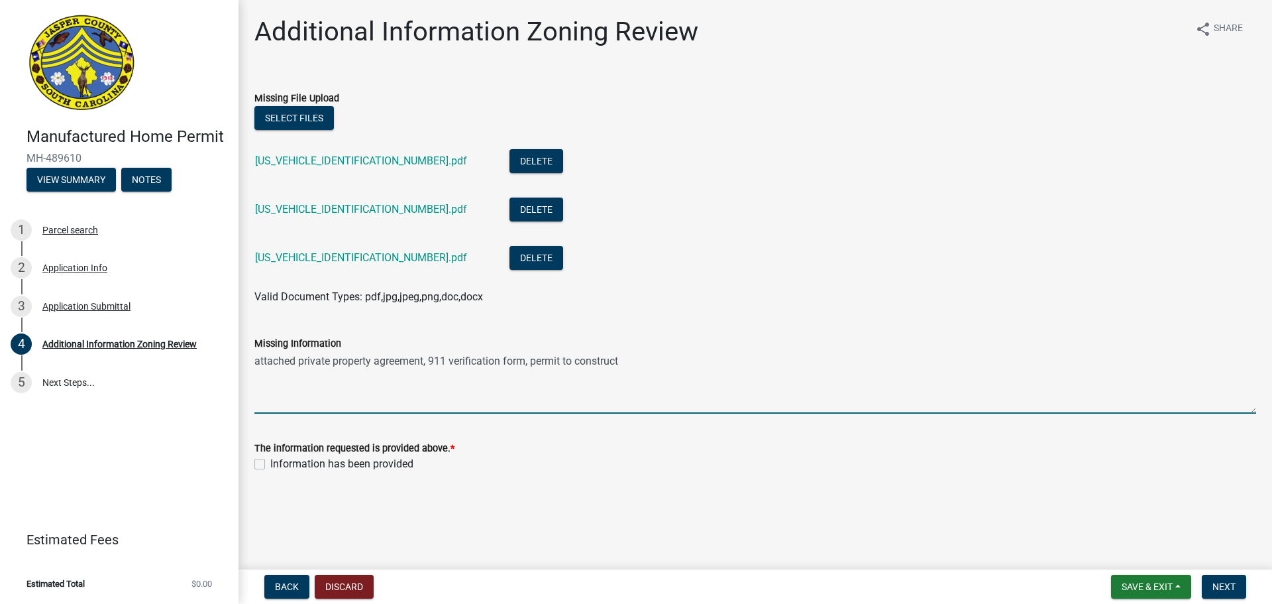
type textarea "attached private property agreement, 911 verification form, permit to construct"
click at [291, 458] on label "Information has been provided" at bounding box center [341, 464] width 143 height 16
click at [279, 458] on input "Information has been provided" at bounding box center [274, 460] width 9 height 9
checkbox input "true"
click at [294, 356] on textarea "attached private property agreement, 911 verification form, permit to construct" at bounding box center [755, 382] width 1002 height 62
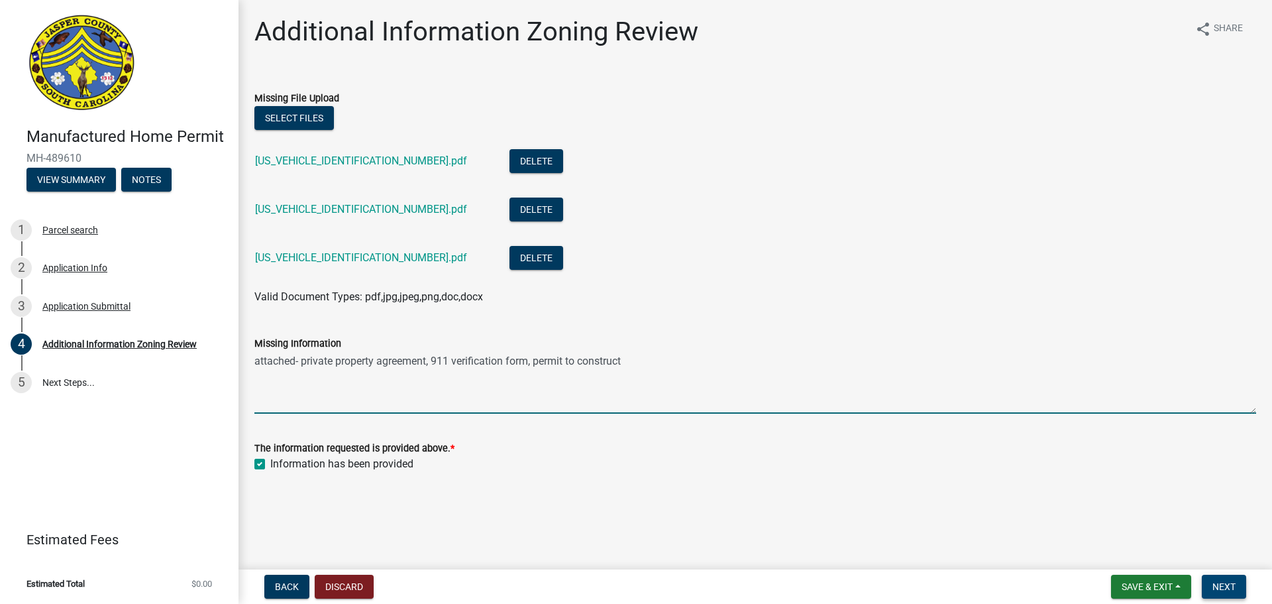
type textarea "attached- private property agreement, 911 verification form, permit to construct"
click at [1231, 590] on span "Next" at bounding box center [1224, 586] width 23 height 11
